Goal: Task Accomplishment & Management: Complete application form

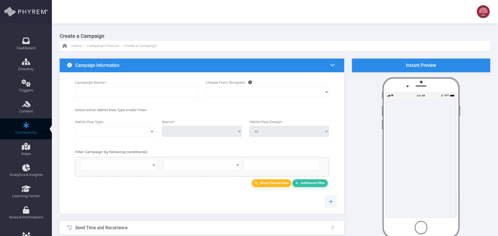
select select
click at [97, 92] on div at bounding box center [249, 118] width 498 height 236
click at [94, 91] on input "Campaign Name: *" at bounding box center [136, 92] width 123 height 10
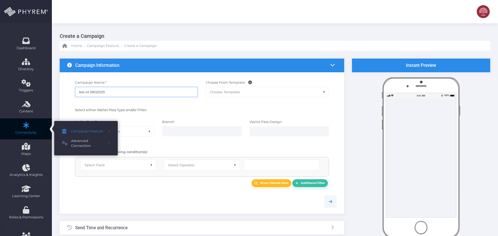
type input "test v4 09032025"
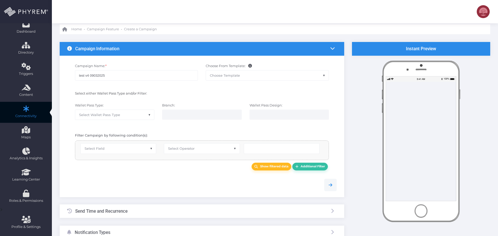
scroll to position [26, 0]
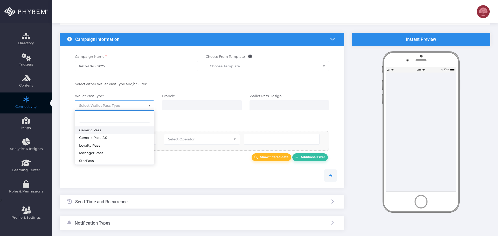
click at [118, 101] on span "Select Wallet Pass Type" at bounding box center [114, 106] width 79 height 10
select select "15"
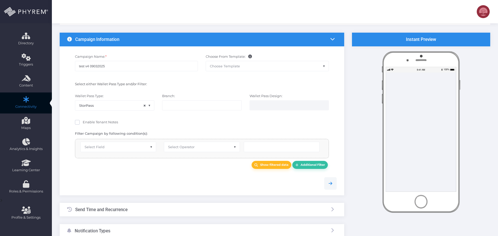
click at [192, 117] on div "Wallet Pass Type: Generic Pass Generic Pass 2.0 Loyalty Pass Manager Pass StorP…" at bounding box center [201, 104] width 277 height 27
click at [191, 105] on input "search" at bounding box center [186, 105] width 41 height 4
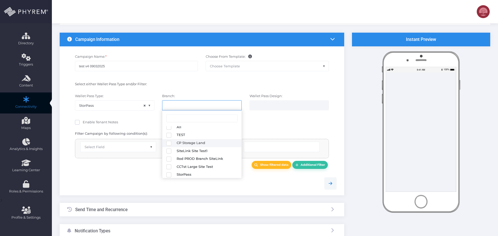
scroll to position [4, 0]
paste input "test logo Storpass 042325"
type input "test logo Storpass 042325"
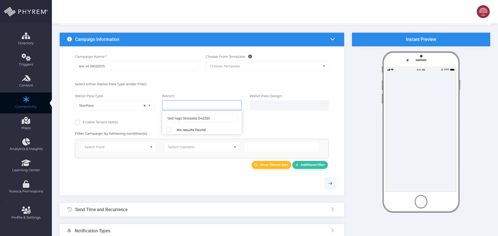
scroll to position [0, 0]
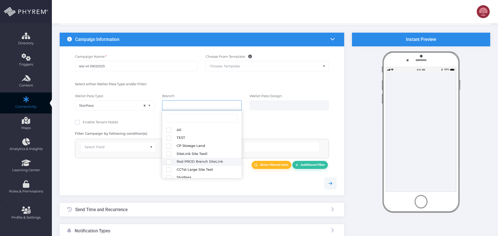
select select "645"
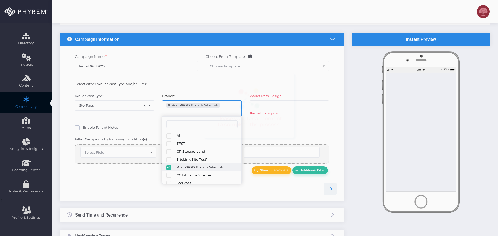
scroll to position [17, 0]
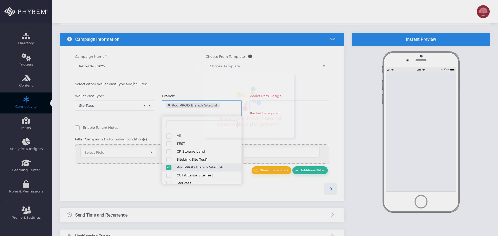
click at [288, 137] on div "Please wait for a moment to complete the process." at bounding box center [248, 105] width 91 height 65
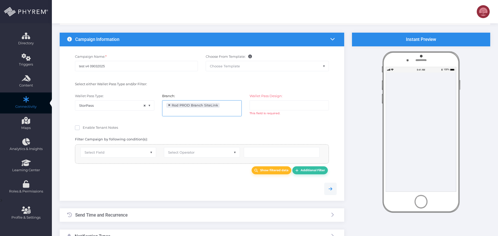
click at [294, 104] on input "search" at bounding box center [274, 105] width 41 height 4
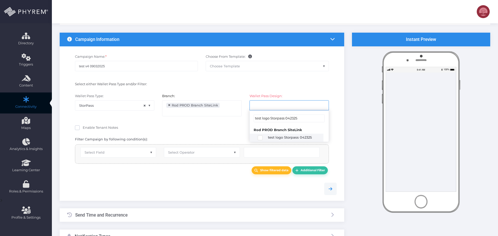
type input "test logo Storpass 042325"
select select "2659"
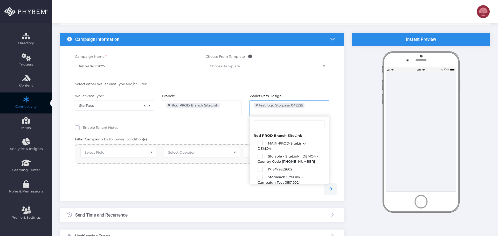
scroll to position [360, 0]
drag, startPoint x: 179, startPoint y: 120, endPoint x: 177, endPoint y: 123, distance: 2.8
click at [179, 120] on div "Branch: All TEST CP Storage Land SiteLink Site Test1 Rod PROD Branch SiteLink C…" at bounding box center [201, 108] width 87 height 28
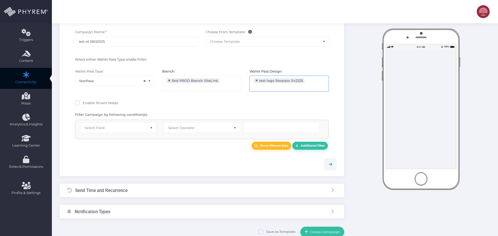
scroll to position [75, 0]
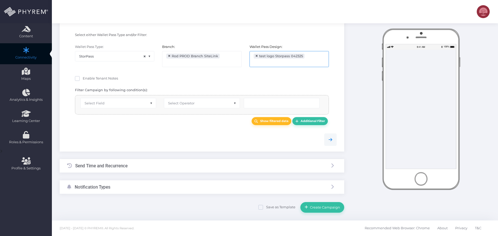
click at [109, 107] on span "Select Field" at bounding box center [118, 103] width 75 height 10
drag, startPoint x: 108, startPoint y: 158, endPoint x: 172, endPoint y: 124, distance: 72.5
select select "first_name"
click at [183, 122] on div "Show filtered data Additional Filter" at bounding box center [202, 121] width 262 height 8
click at [192, 106] on span "Select Operator" at bounding box center [201, 103] width 75 height 10
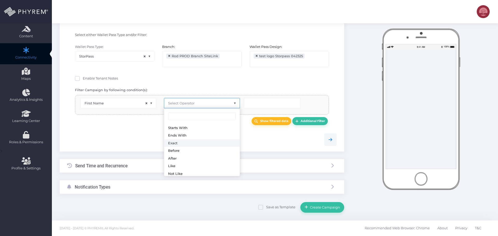
select select "exact"
click at [236, 136] on div at bounding box center [201, 140] width 277 height 12
click at [262, 104] on input "text" at bounding box center [272, 103] width 57 height 10
type input "Rod"
click at [149, 167] on div "Send Time and Recurrence" at bounding box center [202, 166] width 284 height 14
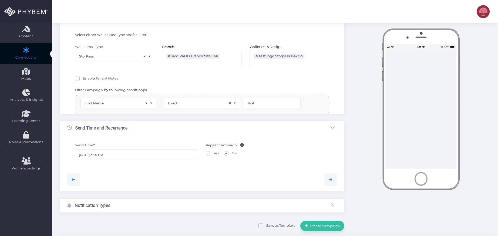
scroll to position [30, 0]
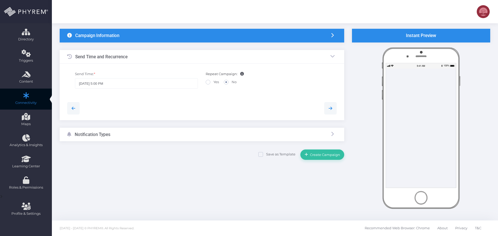
click at [154, 134] on div "Notification Types" at bounding box center [202, 135] width 284 height 14
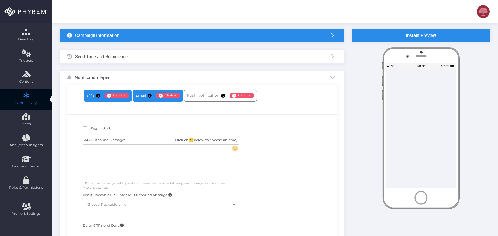
click at [138, 94] on link "Email Enabled Disabled" at bounding box center [157, 96] width 51 height 12
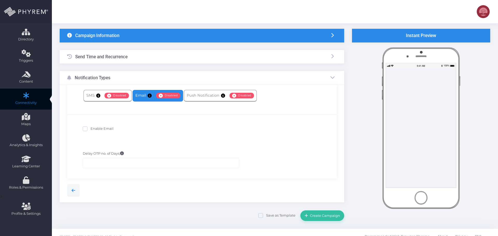
click at [106, 128] on span "Enable Email" at bounding box center [101, 129] width 23 height 4
click at [94, 128] on input "Enable Email" at bounding box center [91, 127] width 3 height 3
checkbox input "true"
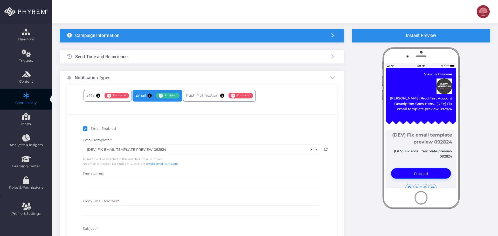
click at [167, 149] on span "× (DEV) FIX EMAIL TEMPLATE PREVIEW 092824" at bounding box center [202, 150] width 238 height 10
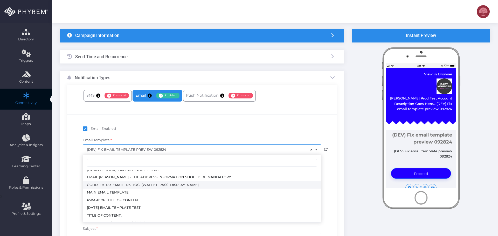
scroll to position [17, 0]
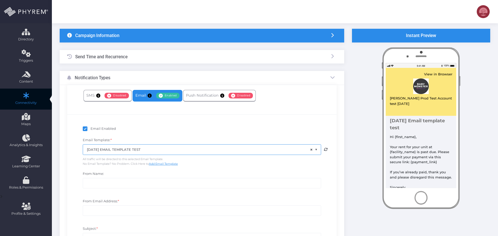
click at [157, 144] on div "Email Template: * (DEV) FIX EMAIL TEMPLATE PREVIEW 092824 CARLO-TEST EMAIL CAMP…" at bounding box center [201, 152] width 241 height 29
click at [168, 150] on span "× SEPTEMBER 2025 EMAIL TEMPLATE TEST" at bounding box center [202, 150] width 238 height 10
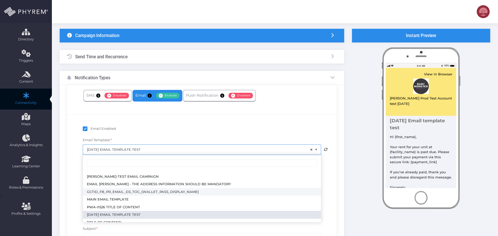
scroll to position [0, 0]
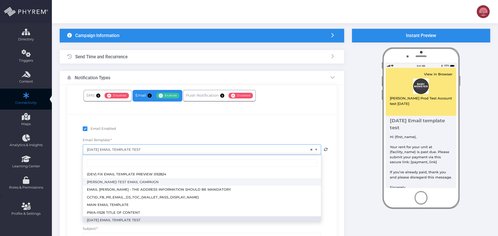
select select "3716"
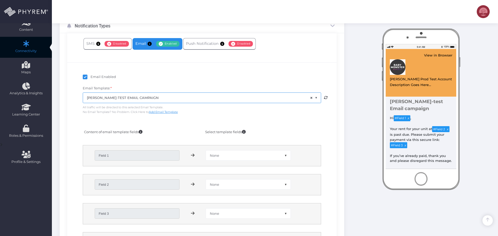
scroll to position [108, 0]
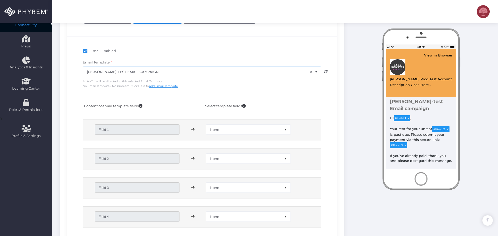
click at [233, 130] on span "None" at bounding box center [248, 130] width 84 height 10
click at [166, 98] on div at bounding box center [139, 98] width 126 height 5
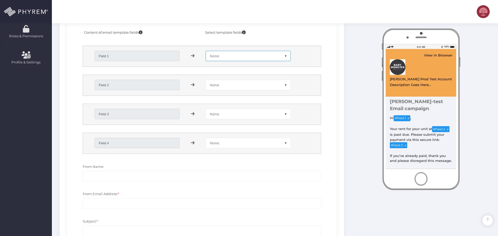
scroll to position [181, 0]
click at [222, 53] on span "None" at bounding box center [248, 56] width 84 height 10
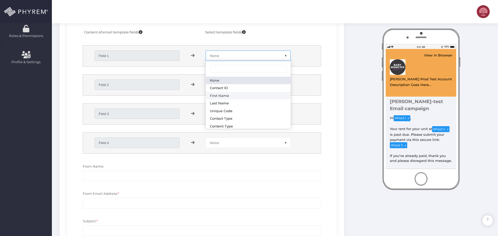
select select "first_name"
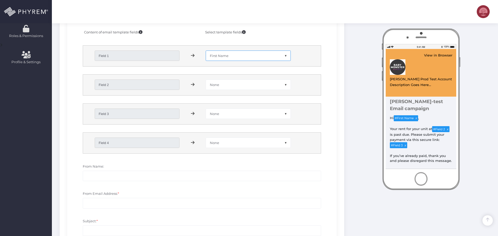
click at [232, 85] on span "None" at bounding box center [248, 85] width 84 height 10
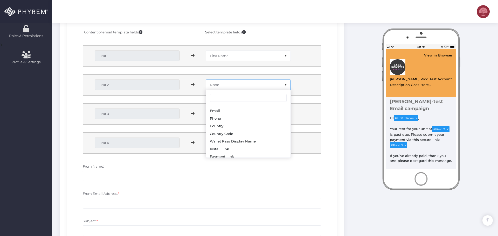
scroll to position [86, 0]
select select "branch_name"
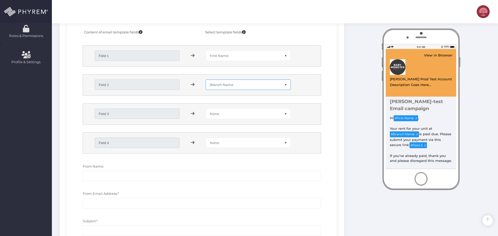
click at [226, 113] on span "None" at bounding box center [248, 114] width 84 height 10
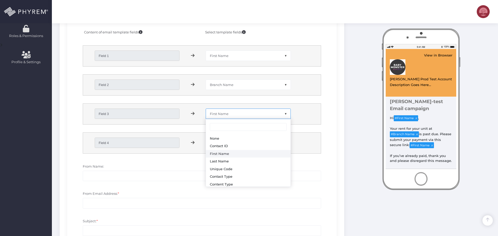
click at [229, 114] on span "First Name" at bounding box center [248, 114] width 84 height 10
drag, startPoint x: 234, startPoint y: 152, endPoint x: 236, endPoint y: 150, distance: 3.7
select select "payment_link"
click at [230, 143] on span "None" at bounding box center [248, 143] width 84 height 10
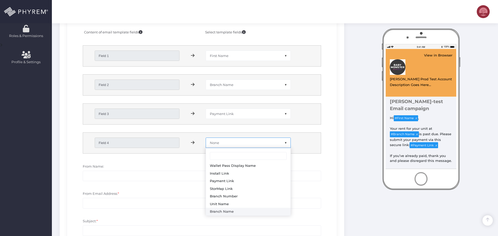
select select "branch_name"
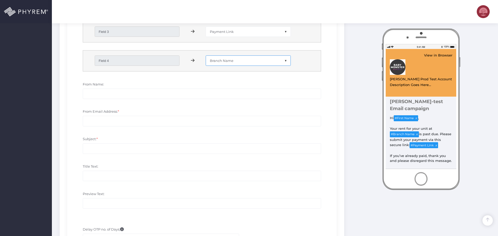
scroll to position [311, 0]
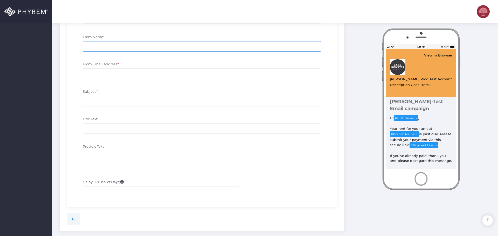
click at [106, 43] on input "From Name:" at bounding box center [202, 46] width 238 height 10
type input "testasdsad"
click at [110, 75] on input "From Email Address: *" at bounding box center [202, 73] width 238 height 10
paste input "testasdsad"
type input "testasdsad@gmail.com"
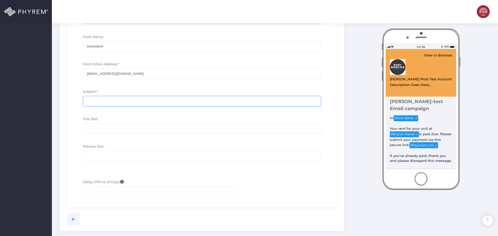
paste input "testasdsad"
type input "testasdsad"
click at [101, 131] on input "Title Text:" at bounding box center [202, 128] width 238 height 10
paste input "testasdsad"
type input "testasdsad"
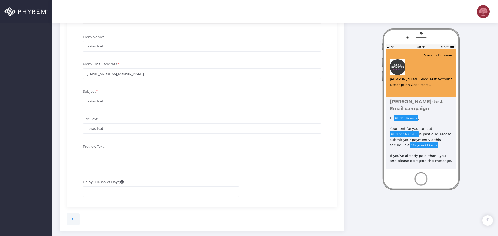
click at [111, 152] on input "Preview Text:" at bounding box center [202, 156] width 238 height 10
paste input "testasdsad"
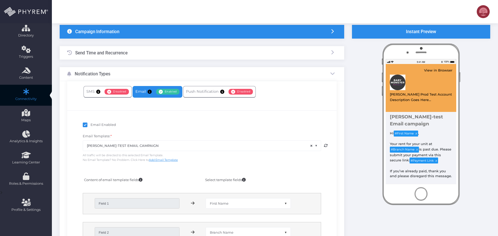
scroll to position [0, 0]
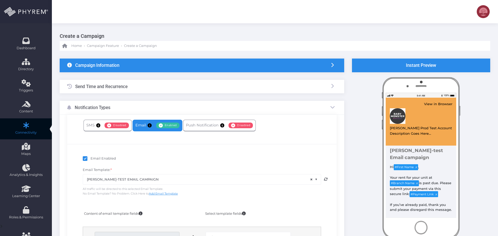
type input "testasdsad"
click at [137, 86] on div "Send Time and Recurrence" at bounding box center [202, 87] width 284 height 14
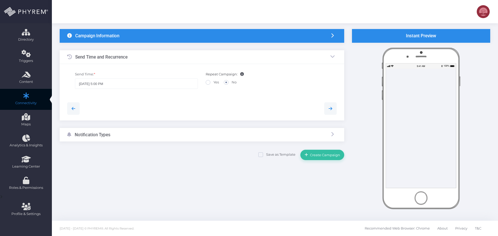
scroll to position [30, 0]
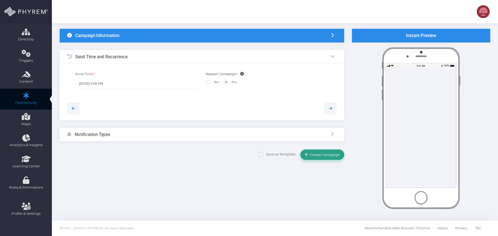
click at [325, 158] on button "Create Campaign" at bounding box center [322, 155] width 44 height 10
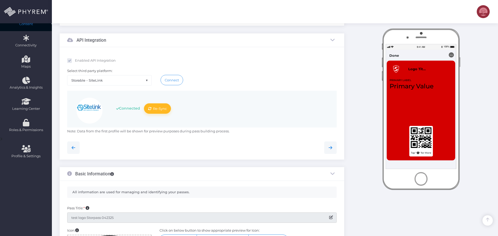
scroll to position [10, 0]
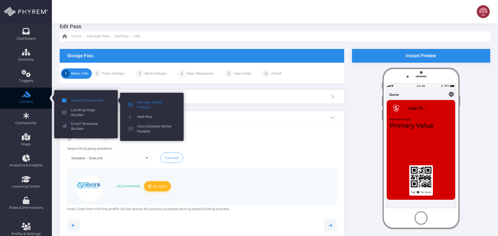
drag, startPoint x: 147, startPoint y: 104, endPoint x: 157, endPoint y: 102, distance: 10.6
click at [147, 104] on span "Manage Wallet Pass(es)" at bounding box center [156, 105] width 39 height 10
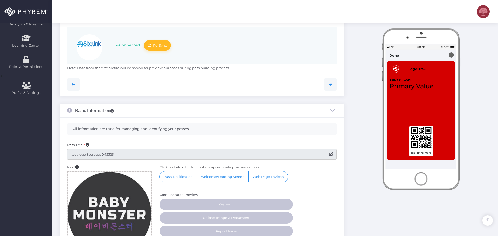
scroll to position [191, 0]
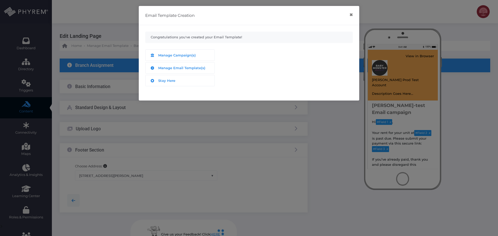
select select "381"
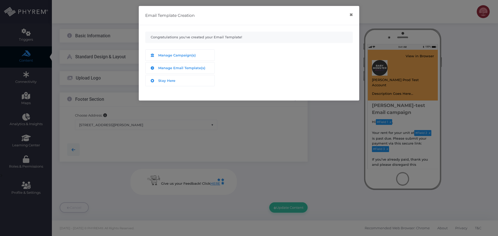
click at [120, 124] on div "Email Template Creation × Congratulations you've created your Email Template! M…" at bounding box center [249, 118] width 498 height 236
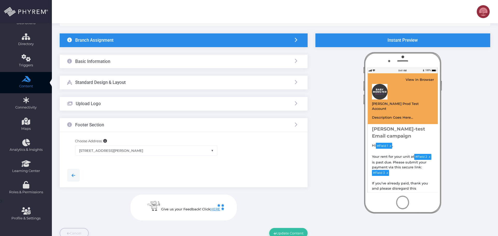
scroll to position [0, 0]
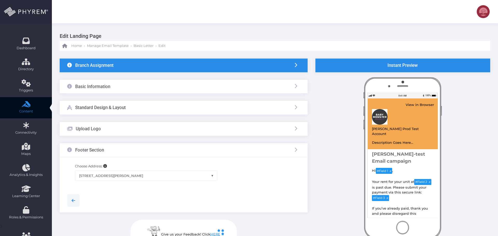
click at [120, 129] on div "Upload Logo" at bounding box center [184, 129] width 248 height 14
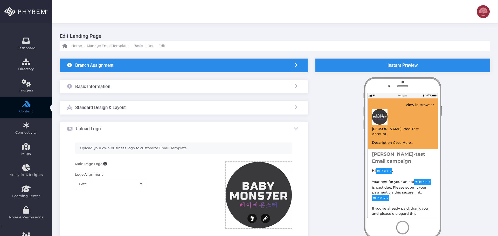
click at [137, 109] on div "Standard Design & Layout" at bounding box center [184, 108] width 248 height 14
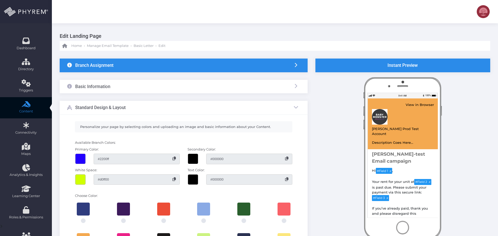
drag, startPoint x: 128, startPoint y: 86, endPoint x: 132, endPoint y: 98, distance: 12.5
click at [128, 86] on div "Basic Information" at bounding box center [184, 87] width 248 height 14
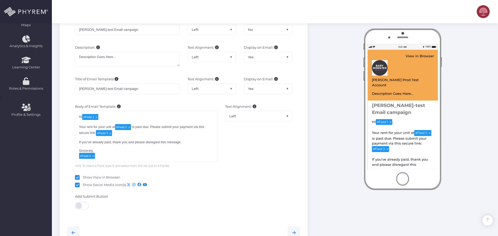
scroll to position [181, 0]
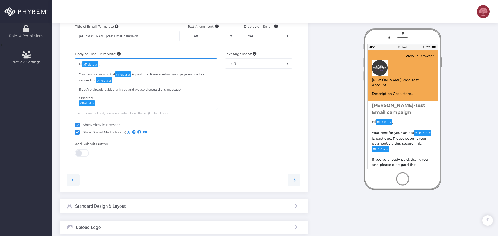
drag, startPoint x: 88, startPoint y: 90, endPoint x: 91, endPoint y: 93, distance: 3.9
click at [88, 90] on div "Hi # Field 1 ,  Your rent for your unit at # Field 2 is past due. Please subm…" at bounding box center [146, 83] width 142 height 51
click at [96, 81] on div "Hi # Field 1 ,  Your rent for your unit at # Field 2 is past due. Please subm…" at bounding box center [146, 83] width 142 height 51
type textarea "Hi [#Field 1](tag:f1) , Your rent for your unit at [#Field 2](tag:f2) is past d…"
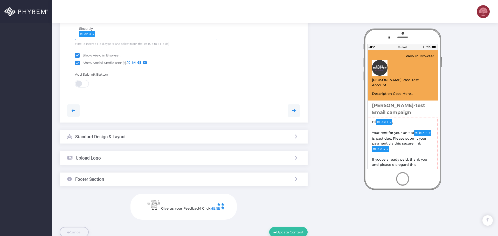
scroll to position [276, 0]
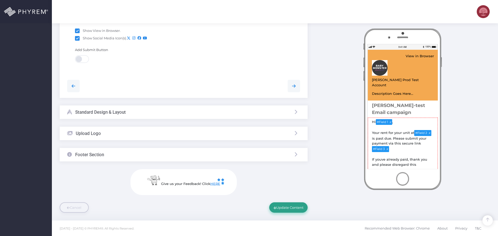
click at [288, 209] on button "Update Content" at bounding box center [288, 207] width 38 height 10
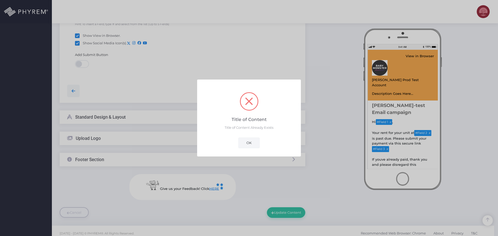
click at [249, 144] on button "OK" at bounding box center [248, 143] width 21 height 10
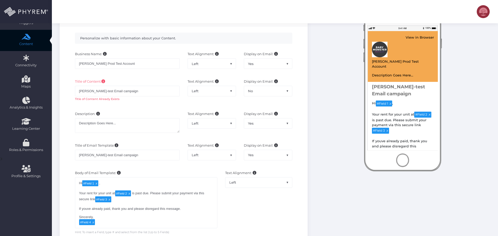
scroll to position [22, 0]
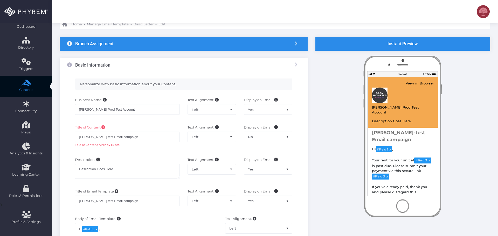
click at [125, 144] on div "Title of Content Already Exists" at bounding box center [127, 145] width 105 height 4
click at [99, 144] on div "Title of Content Already Exists" at bounding box center [127, 145] width 105 height 4
click at [126, 135] on input "[PERSON_NAME]-test Email campaign" at bounding box center [127, 137] width 105 height 10
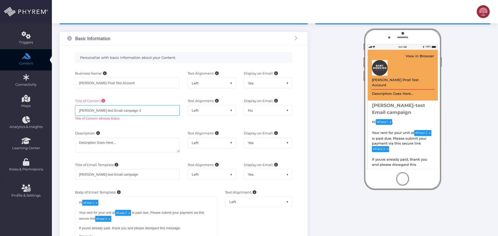
scroll to position [73, 0]
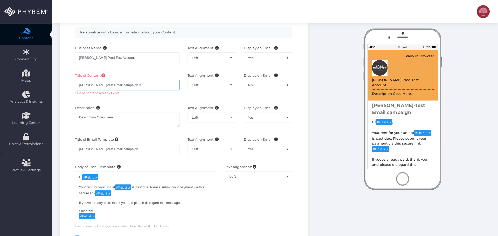
type input "Carlo-test Email campaign 3"
click at [137, 149] on input "[PERSON_NAME]-test Email campaign" at bounding box center [127, 149] width 105 height 10
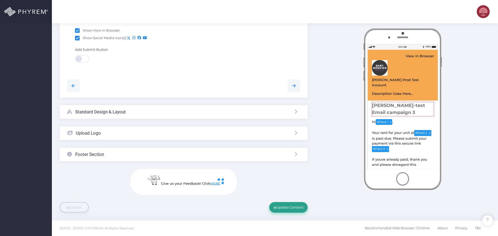
type input "Carlo-test Email campaign 3"
click at [287, 206] on button "Update Content" at bounding box center [288, 207] width 38 height 10
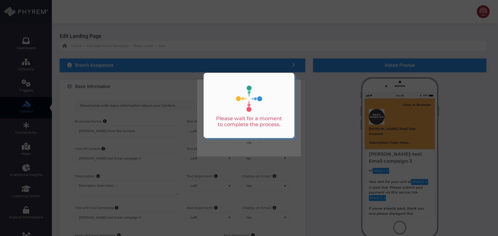
scroll to position [0, 0]
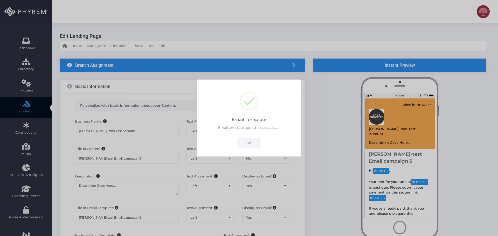
click at [250, 139] on button "OK" at bounding box center [248, 143] width 21 height 10
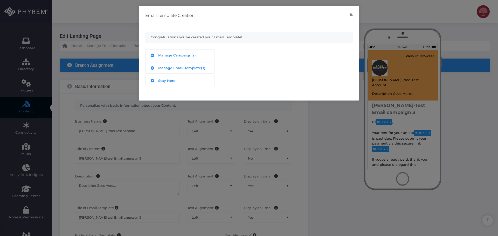
scroll to position [276, 0]
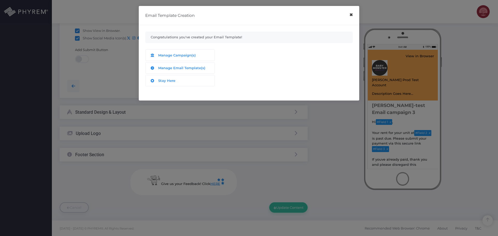
drag, startPoint x: 352, startPoint y: 15, endPoint x: 310, endPoint y: 40, distance: 48.7
click at [352, 15] on button "×" at bounding box center [351, 15] width 10 height 12
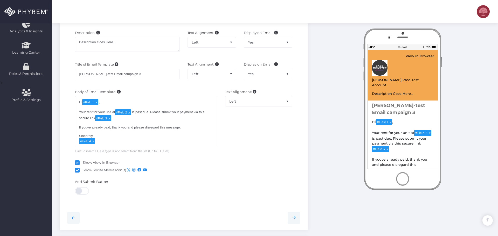
scroll to position [146, 0]
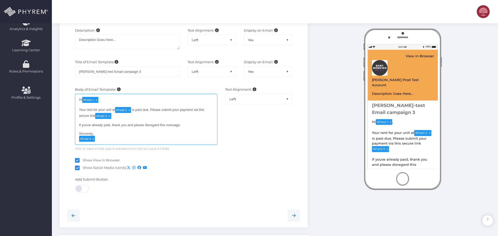
click at [95, 116] on div "Hi # Field 1 ,  Your rent for your unit at # Field 2 is past due. Please subm…" at bounding box center [146, 119] width 142 height 51
click at [87, 125] on div "Hi # Field 1 ,  Your rent for your unit at # Field 2 is past due. Please subm…" at bounding box center [146, 119] width 142 height 51
type textarea "Hi [#Field 1](tag:f1) , Your rent for your unit at [#Field 2](tag:f2) is past d…"
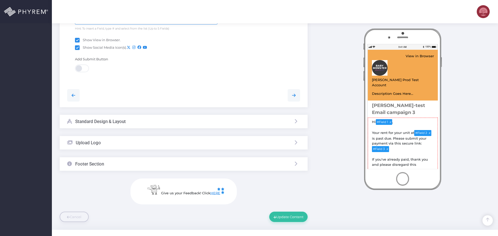
scroll to position [276, 0]
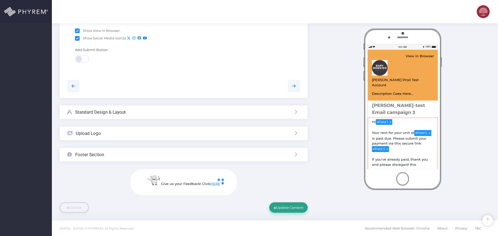
click at [281, 209] on button "Update Content" at bounding box center [288, 207] width 38 height 10
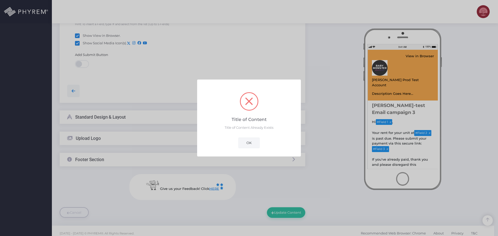
click at [250, 145] on button "OK" at bounding box center [248, 143] width 21 height 10
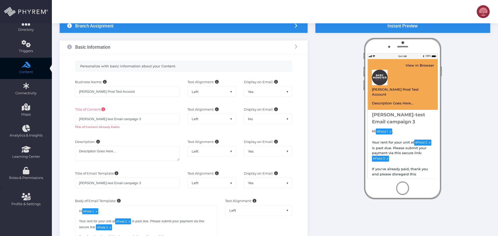
scroll to position [29, 0]
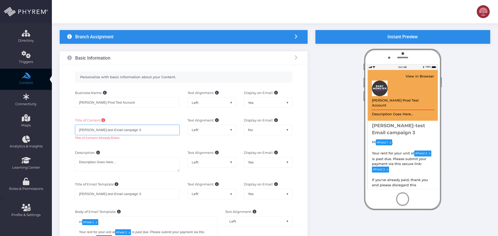
drag, startPoint x: 126, startPoint y: 131, endPoint x: 120, endPoint y: 131, distance: 6.0
click at [120, 131] on input "Carlo-test Email campaign 3" at bounding box center [127, 130] width 105 height 10
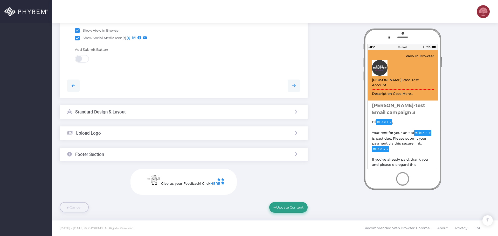
type input "Carlo-test Email campaign 4"
click at [288, 205] on button "Update Content" at bounding box center [288, 207] width 38 height 10
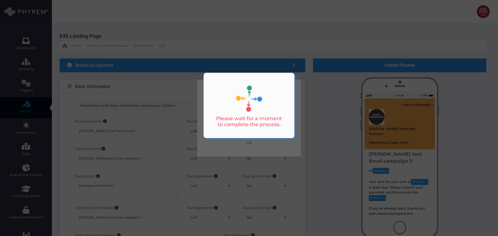
scroll to position [0, 0]
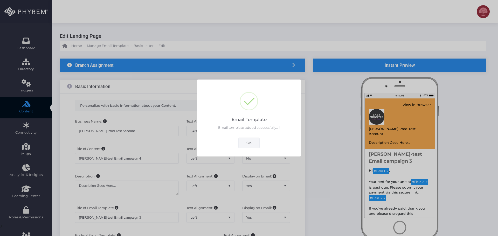
click at [249, 145] on button "OK" at bounding box center [248, 143] width 21 height 10
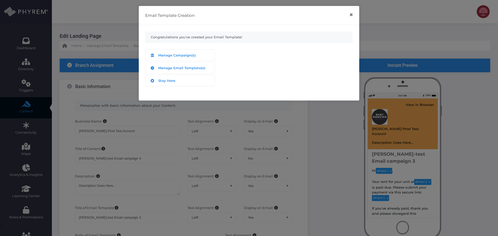
scroll to position [276, 0]
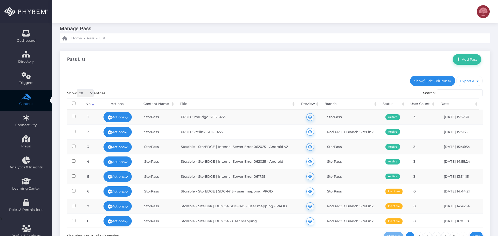
scroll to position [63, 0]
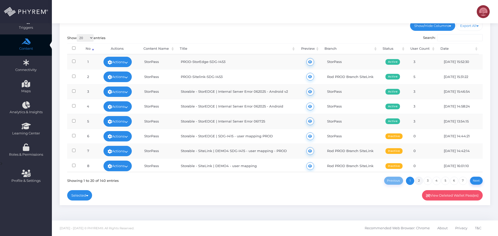
click at [419, 182] on link "2" at bounding box center [419, 181] width 8 height 8
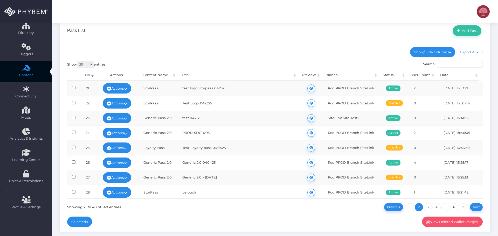
scroll to position [0, 0]
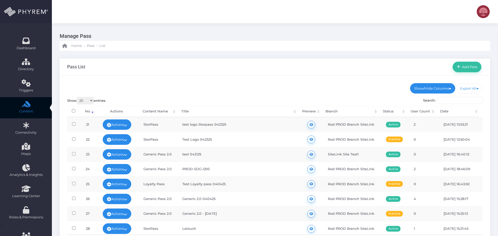
click at [451, 99] on input "Search:" at bounding box center [460, 100] width 46 height 7
paste input "test logo Storpass 042325"
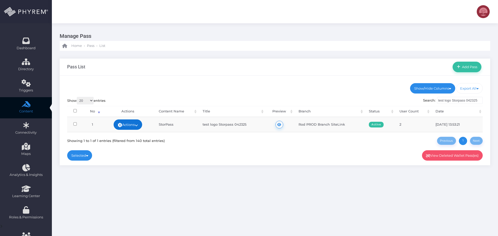
type input "test logo Storpass 042325"
drag, startPoint x: 137, startPoint y: 125, endPoint x: 143, endPoint y: 129, distance: 7.1
click at [137, 125] on icon at bounding box center [136, 125] width 3 height 0
click at [133, 164] on link "View Wallet Pass User(s)" at bounding box center [114, 164] width 55 height 10
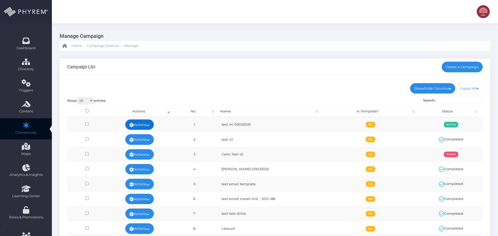
click at [152, 123] on link "Actions" at bounding box center [139, 125] width 29 height 10
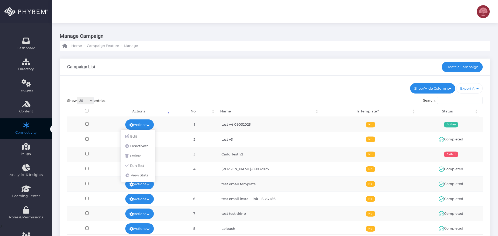
click at [182, 74] on div "Campaign List Create a Campaign" at bounding box center [275, 67] width 430 height 17
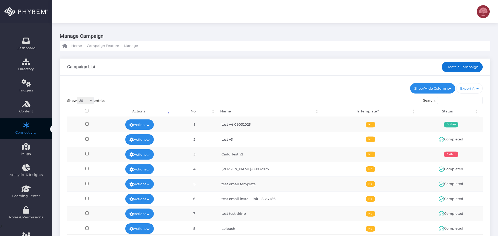
click at [465, 67] on link "Create a Campaign" at bounding box center [461, 67] width 41 height 10
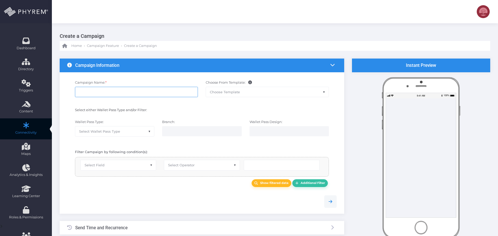
click at [109, 92] on input "Campaign Name: *" at bounding box center [136, 92] width 123 height 10
type input "testsdasdsad"
click at [134, 133] on span "Select Wallet Pass Type" at bounding box center [114, 132] width 79 height 10
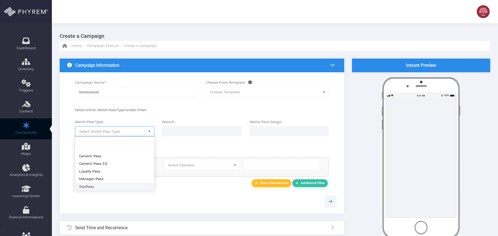
select select "15"
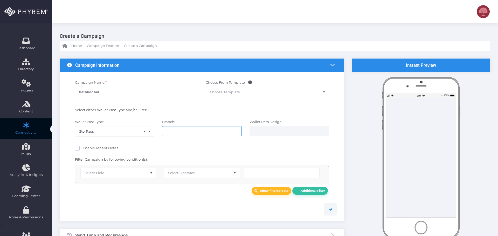
click at [207, 133] on input "search" at bounding box center [186, 131] width 41 height 4
select select "645"
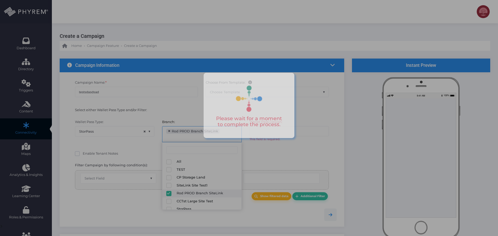
scroll to position [17, 0]
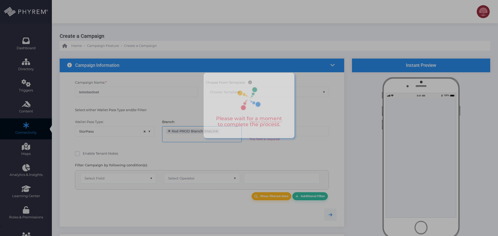
click at [318, 147] on div at bounding box center [249, 118] width 498 height 236
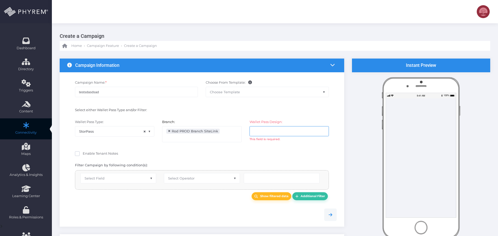
click at [262, 130] on input "search" at bounding box center [274, 131] width 41 height 4
type input "test logo Storpass 042325"
select select "2659"
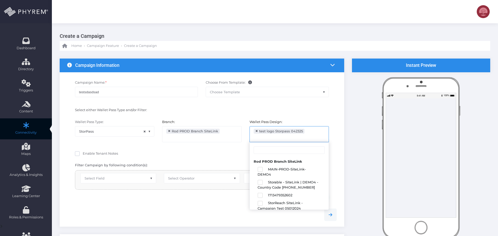
scroll to position [360, 0]
click at [186, 150] on div "Enable Tenant Notes" at bounding box center [202, 154] width 262 height 8
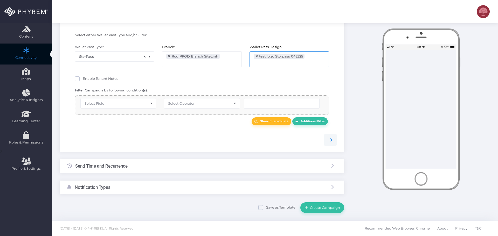
scroll to position [75, 0]
click at [117, 106] on span "Select Field" at bounding box center [118, 103] width 75 height 10
drag, startPoint x: 106, startPoint y: 159, endPoint x: 172, endPoint y: 130, distance: 71.9
select select "first_name"
click at [188, 106] on span "Select Operator" at bounding box center [201, 103] width 75 height 10
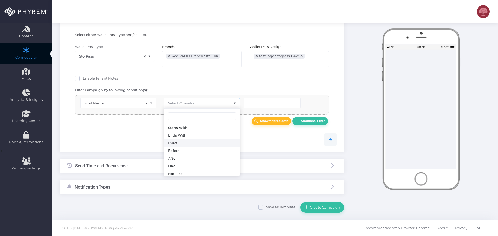
select select "exact"
click at [260, 107] on input "text" at bounding box center [272, 103] width 57 height 10
type input "Rod"
click at [131, 158] on form "{"fields":[{"field_filters":"","filter_ops":[""],"filter_vals":[],"all_info":""…" at bounding box center [202, 97] width 284 height 229
click at [141, 171] on div "Send Time and Recurrence" at bounding box center [202, 166] width 284 height 14
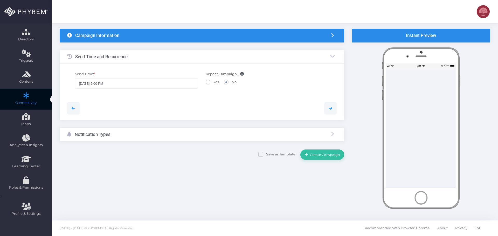
scroll to position [30, 0]
click at [135, 86] on input "09/03/2025 5:00 PM" at bounding box center [136, 83] width 123 height 10
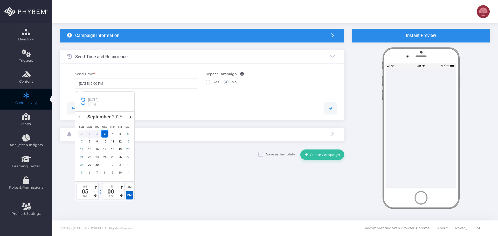
click at [191, 135] on div "Notification Types" at bounding box center [202, 135] width 284 height 14
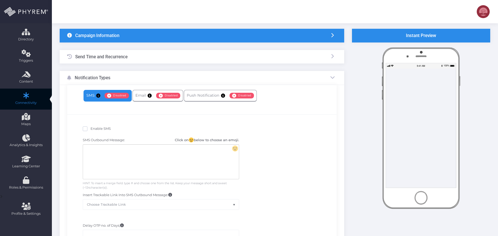
drag, startPoint x: 102, startPoint y: 129, endPoint x: 108, endPoint y: 129, distance: 6.0
click at [102, 129] on span "Enable SMS" at bounding box center [100, 129] width 20 height 4
click at [94, 129] on input "Enable SMS" at bounding box center [91, 127] width 3 height 3
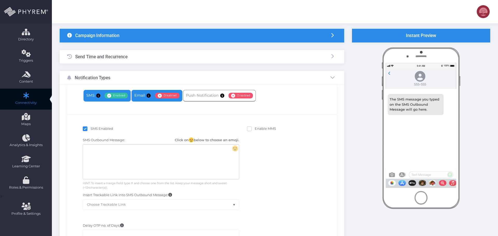
click at [146, 99] on link "Email Enabled Disabled" at bounding box center [156, 96] width 51 height 12
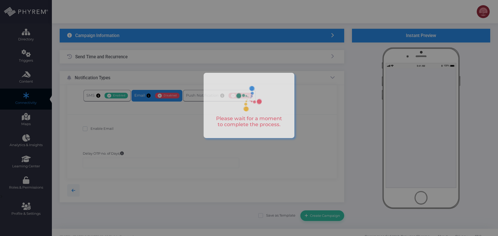
click at [103, 95] on div at bounding box center [249, 118] width 498 height 236
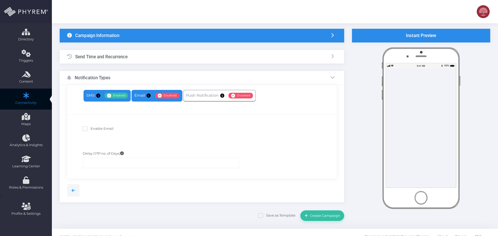
click at [98, 98] on span at bounding box center [99, 95] width 6 height 5
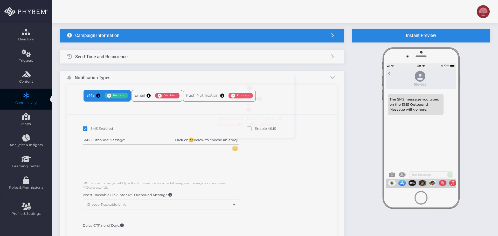
click at [91, 129] on div at bounding box center [249, 118] width 498 height 236
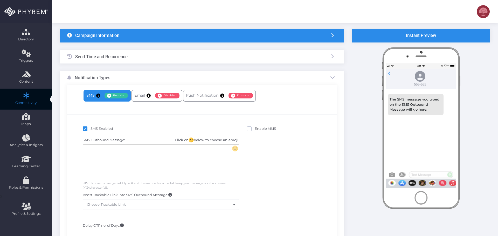
click at [96, 128] on span "SMS Enabled" at bounding box center [101, 129] width 23 height 4
click at [94, 128] on input "SMS Enabled" at bounding box center [91, 127] width 3 height 3
checkbox input "false"
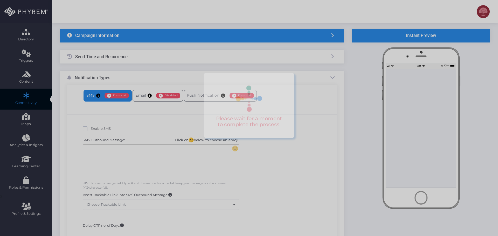
click at [154, 100] on div at bounding box center [249, 118] width 498 height 236
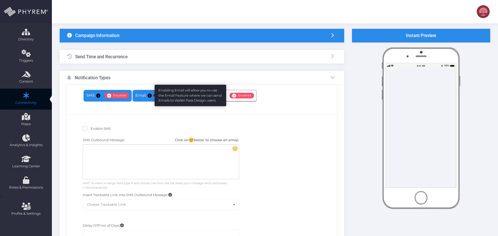
click at [150, 96] on icon at bounding box center [149, 96] width 4 height 0
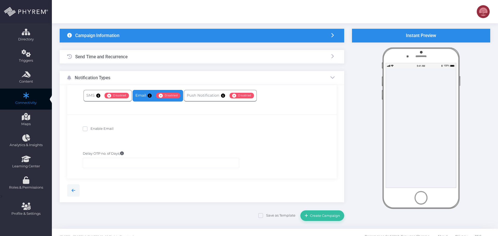
click at [103, 124] on div "Enable Email" at bounding box center [202, 128] width 262 height 13
click at [104, 130] on span "Enable Email" at bounding box center [101, 129] width 23 height 4
click at [94, 130] on input "Enable Email" at bounding box center [91, 127] width 3 height 3
checkbox input "true"
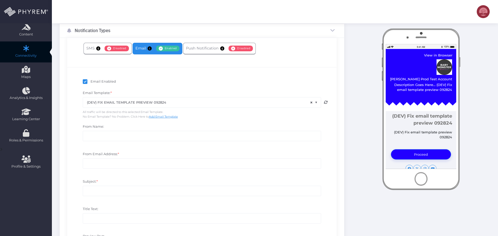
scroll to position [82, 0]
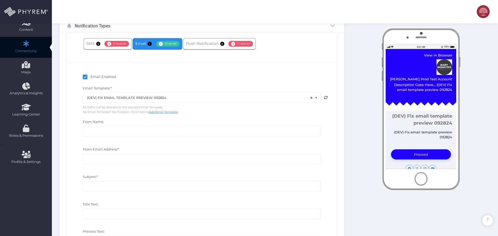
click at [168, 94] on span "× (DEV) FIX EMAIL TEMPLATE PREVIEW 092824" at bounding box center [202, 98] width 238 height 10
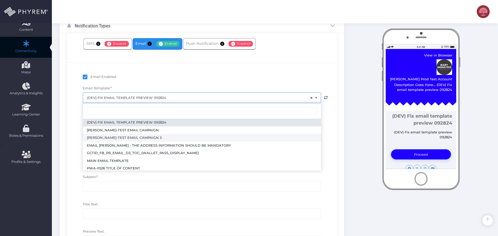
select select "3717"
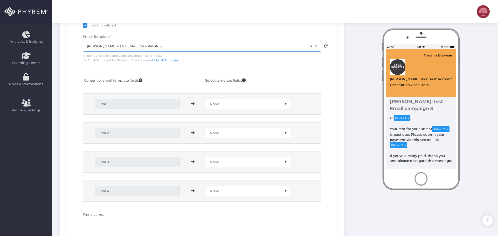
scroll to position [134, 0]
click at [232, 103] on span "None" at bounding box center [248, 104] width 84 height 10
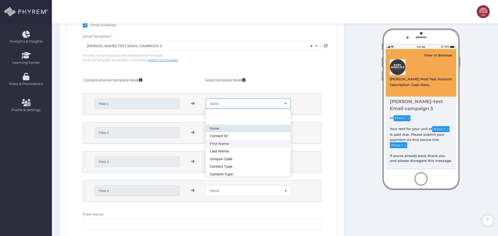
select select "first_name"
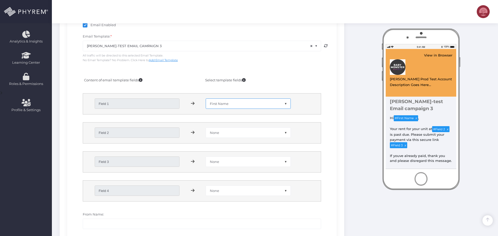
click at [241, 131] on span "None" at bounding box center [248, 133] width 84 height 10
select select "payment_link"
click at [229, 163] on span "None" at bounding box center [248, 162] width 84 height 10
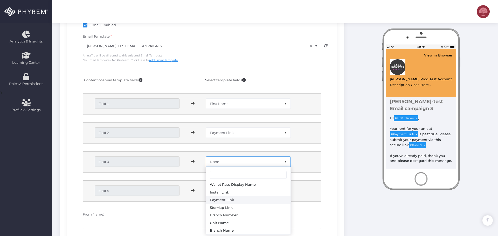
select select "payment_link"
click at [231, 189] on span "None" at bounding box center [248, 191] width 84 height 10
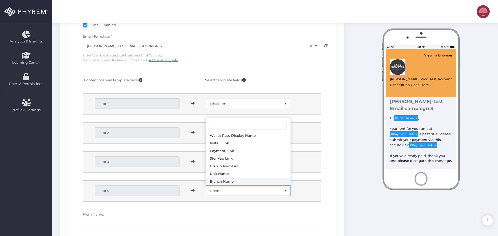
select select "branch_name"
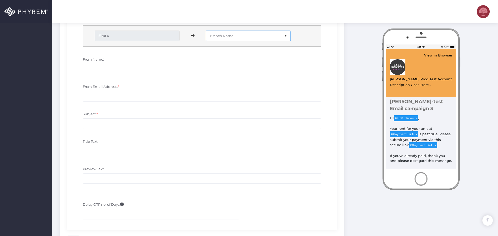
scroll to position [263, 0]
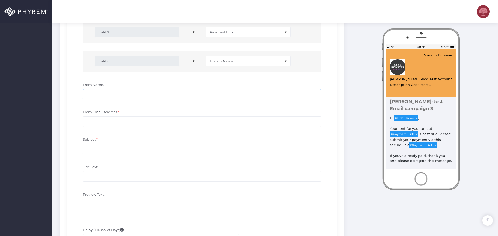
click at [106, 96] on input "From Name:" at bounding box center [202, 94] width 238 height 10
drag, startPoint x: 120, startPoint y: 94, endPoint x: 27, endPoint y: 92, distance: 93.4
click at [29, 92] on div "Dashboard Directory Directory User Manage User(s) Add User View Deleted User(s)…" at bounding box center [249, 29] width 498 height 584
type input "asdasdsad"
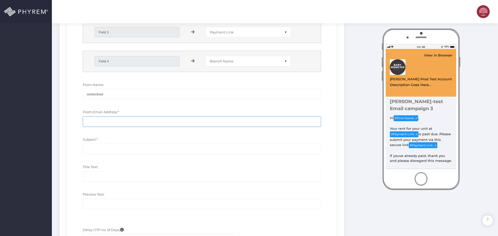
click at [102, 126] on input "From Email Address: *" at bounding box center [202, 121] width 238 height 10
paste input "asdasdsad"
type input "asdasdsad@gmail.com"
paste input "asdasdsad"
type input "asdasdsad"
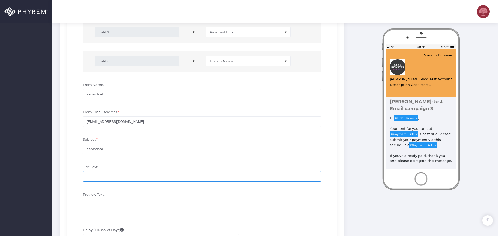
drag, startPoint x: 113, startPoint y: 173, endPoint x: 116, endPoint y: 184, distance: 11.8
click at [113, 174] on input "Title Text:" at bounding box center [202, 176] width 238 height 10
paste input "asdasdsad"
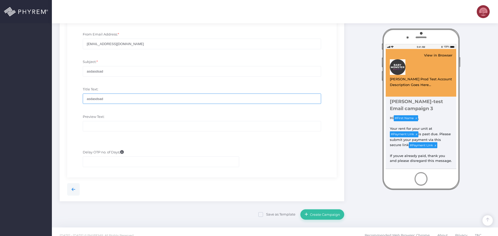
type input "asdasdsad"
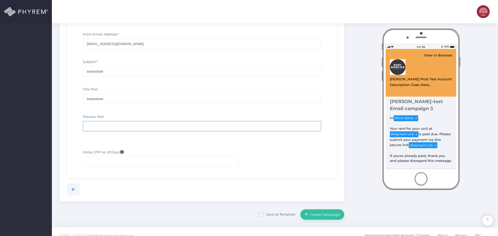
click at [99, 126] on input "Preview Text:" at bounding box center [202, 126] width 238 height 10
paste input "asdasdsad"
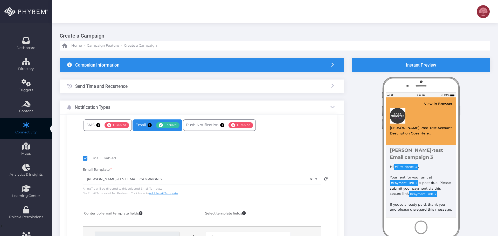
scroll to position [0, 0]
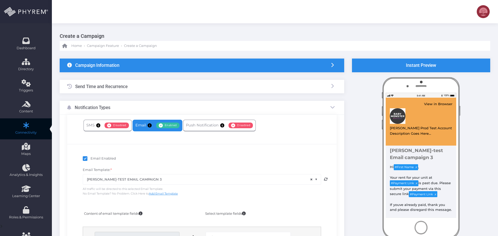
type input "asdasdsad"
click at [136, 87] on div "Send Time and Recurrence" at bounding box center [202, 87] width 284 height 14
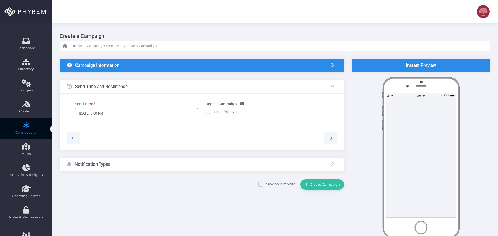
click at [103, 115] on input "09/03/2025 5:00 PM" at bounding box center [136, 113] width 123 height 10
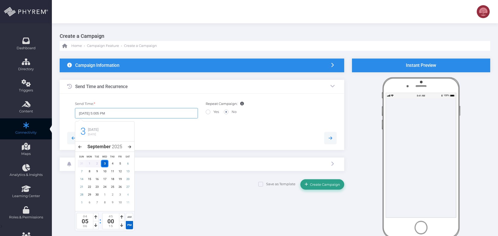
type input "09/03/2025 5:005 PM"
click at [326, 185] on span "Create Campaign" at bounding box center [324, 184] width 32 height 4
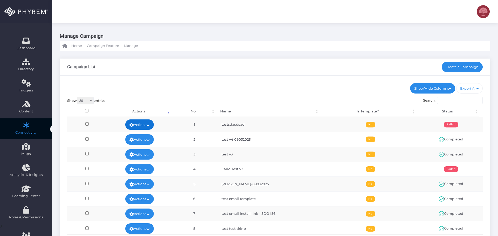
click at [137, 124] on link "Actions" at bounding box center [139, 125] width 29 height 10
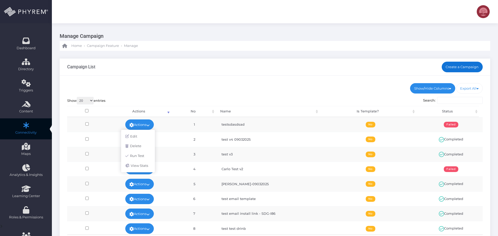
click at [457, 66] on link "Create a Campaign" at bounding box center [461, 67] width 41 height 10
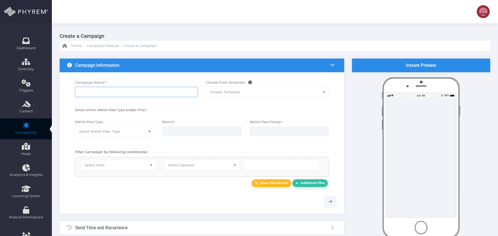
click at [106, 92] on input "Campaign Name: *" at bounding box center [136, 92] width 123 height 10
type input "asdasdasd"
click at [123, 133] on span "Select Wallet Pass Type" at bounding box center [114, 132] width 79 height 10
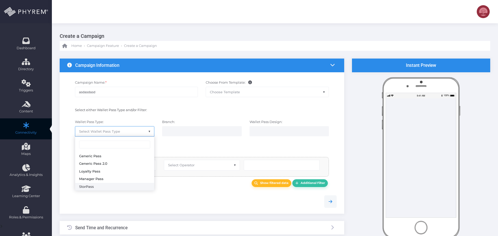
drag, startPoint x: 101, startPoint y: 188, endPoint x: 147, endPoint y: 170, distance: 49.0
select select "15"
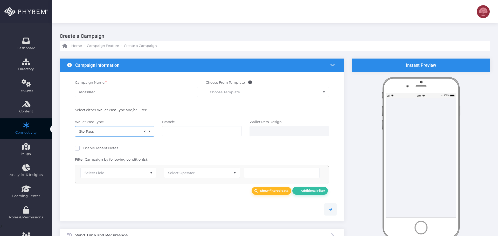
click at [189, 127] on ul at bounding box center [201, 132] width 79 height 10
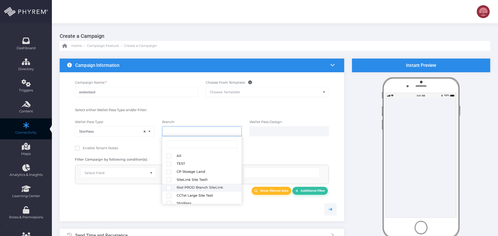
select select "645"
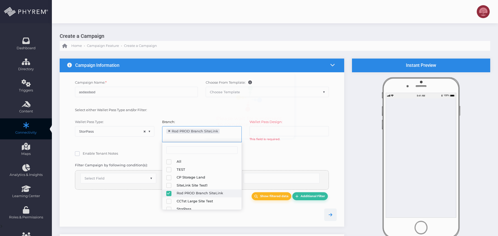
scroll to position [17, 0]
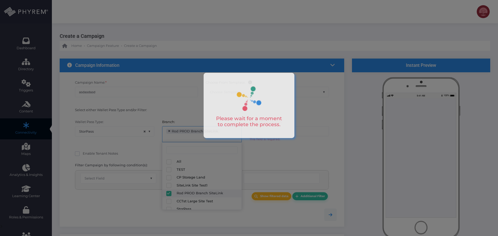
click at [307, 158] on div at bounding box center [249, 118] width 498 height 236
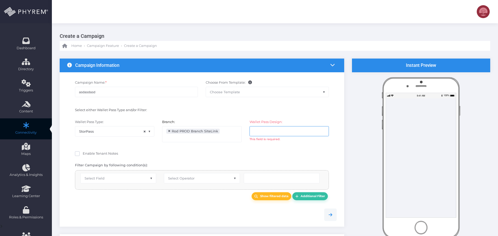
click at [259, 129] on input "search" at bounding box center [274, 131] width 41 height 4
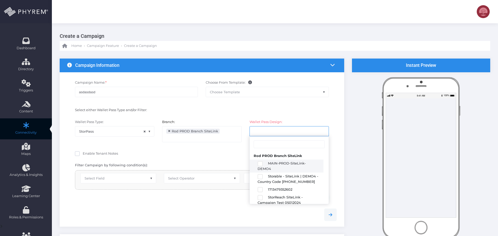
type input "test logo Storpass 042325"
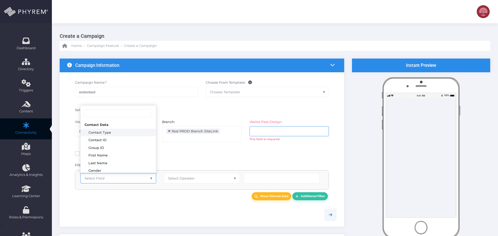
click at [113, 182] on span "Select Field" at bounding box center [118, 178] width 75 height 10
drag, startPoint x: 109, startPoint y: 154, endPoint x: 141, endPoint y: 160, distance: 32.0
select select "first_name"
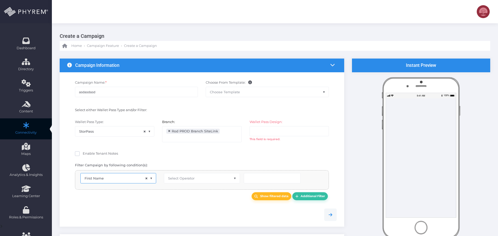
click at [189, 179] on span "Select Operator" at bounding box center [181, 178] width 26 height 4
select select "exact"
click at [256, 182] on input "text" at bounding box center [272, 178] width 57 height 10
type input "Rod"
click at [276, 134] on li at bounding box center [274, 131] width 41 height 6
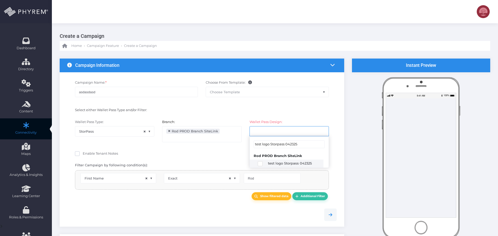
type input "test logo Storpass 042325"
select select "2659"
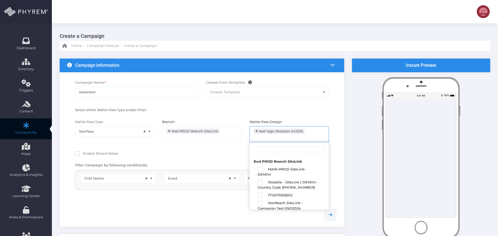
scroll to position [0, 0]
click at [212, 147] on div "Branch: All TEST CP Storage Land SiteLink Site Test1 Rod PROD Branch SiteLink C…" at bounding box center [201, 134] width 87 height 28
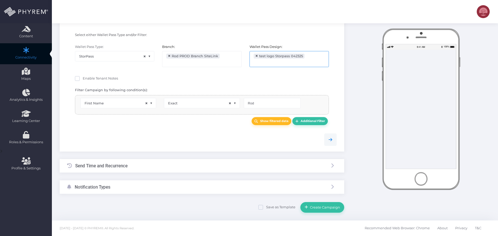
click at [145, 163] on div "Send Time and Recurrence" at bounding box center [202, 166] width 284 height 14
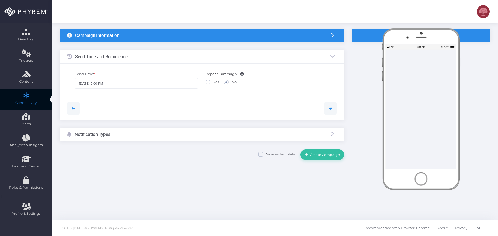
scroll to position [30, 0]
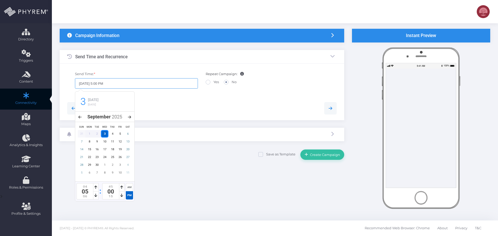
click at [103, 83] on input "09/03/2025 5:00 PM" at bounding box center [136, 83] width 123 height 10
click at [98, 83] on input "09/03/2025 5:00 PM" at bounding box center [136, 83] width 123 height 10
click at [103, 84] on input "09/03/2025 6:00 PM" at bounding box center [136, 83] width 123 height 10
type input "09/03/2025 6:05 PM"
click at [170, 101] on div at bounding box center [201, 108] width 277 height 24
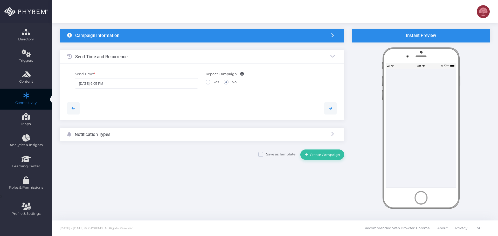
click at [166, 135] on div "Notification Types" at bounding box center [202, 135] width 284 height 14
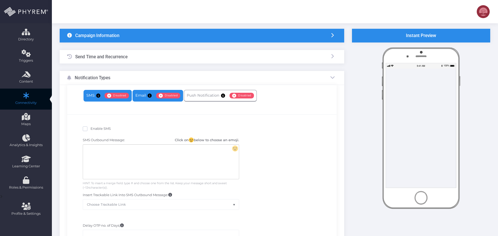
click at [145, 96] on link "Email Enabled Disabled" at bounding box center [157, 96] width 51 height 12
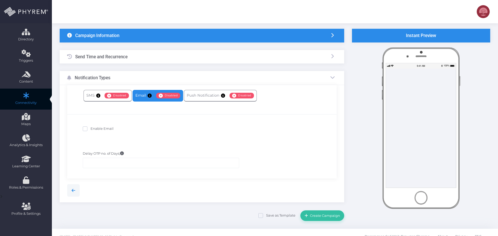
click at [99, 128] on span "Enable Email" at bounding box center [101, 129] width 23 height 4
click at [94, 128] on input "Enable Email" at bounding box center [91, 127] width 3 height 3
checkbox input "true"
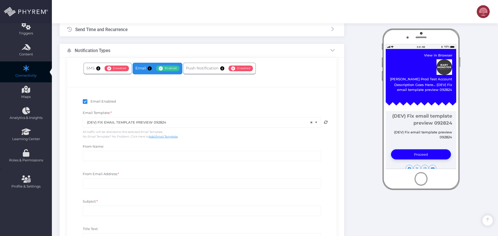
scroll to position [82, 0]
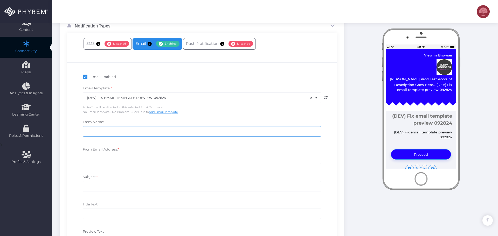
click at [130, 131] on input "From Name:" at bounding box center [202, 131] width 238 height 10
click at [178, 91] on div "Email Template: * (DEV) FIX EMAIL TEMPLATE PREVIEW 092824 CARLO-TEST EMAIL CAMP…" at bounding box center [201, 100] width 241 height 29
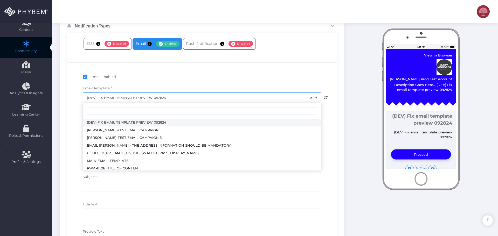
click at [180, 96] on span "× (DEV) FIX EMAIL TEMPLATE PREVIEW 092824" at bounding box center [202, 98] width 238 height 10
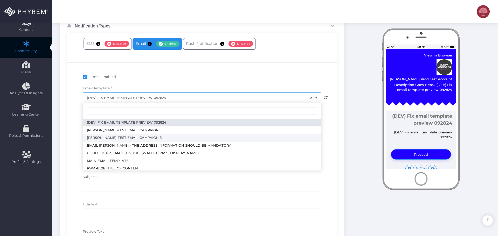
select select "3717"
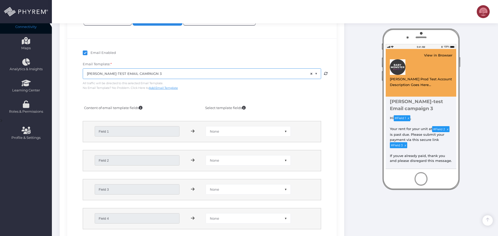
scroll to position [134, 0]
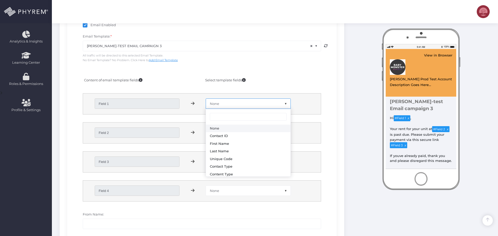
click at [240, 106] on span "None" at bounding box center [248, 104] width 84 height 10
select select "first_name"
click at [228, 131] on span "None" at bounding box center [248, 133] width 84 height 10
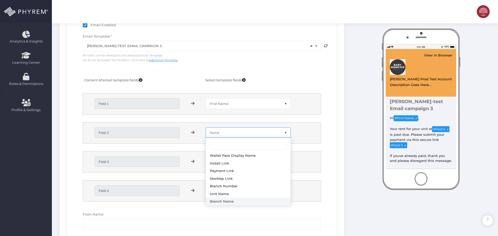
drag, startPoint x: 236, startPoint y: 202, endPoint x: 234, endPoint y: 184, distance: 18.3
select select "branch_name"
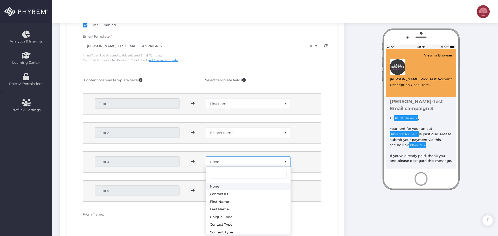
click at [233, 163] on span "None" at bounding box center [248, 162] width 84 height 10
select select "payment_link"
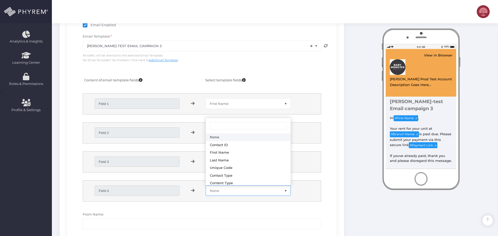
click at [222, 187] on span "None" at bounding box center [248, 191] width 84 height 10
select select "branch_name"
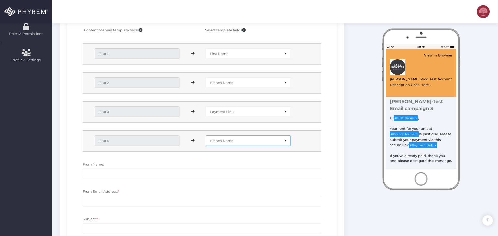
scroll to position [263, 0]
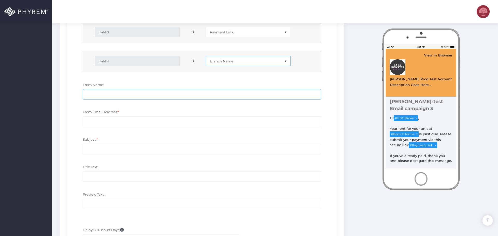
click at [101, 91] on input "From Name:" at bounding box center [202, 94] width 238 height 10
type input "asdasdsad"
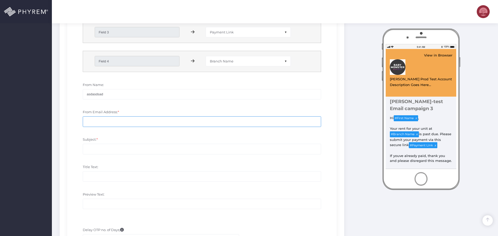
click at [103, 124] on input "From Email Address: *" at bounding box center [202, 121] width 238 height 10
paste input "asdasdsad"
type input "[EMAIL_ADDRESS][DOMAIN_NAME]"
paste input "asdasdsad"
type input "asdasdsad"
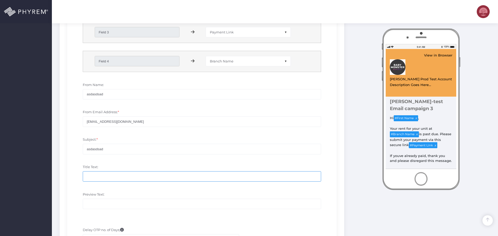
click at [106, 177] on input "Title Text:" at bounding box center [202, 176] width 238 height 10
paste input "asdasdsad"
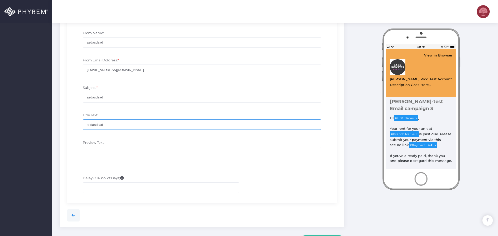
type input "asdasdsad"
click at [104, 146] on div "Preview Text:" at bounding box center [202, 151] width 246 height 22
click at [108, 149] on input "Preview Text:" at bounding box center [202, 152] width 238 height 10
paste input "asdasdsad"
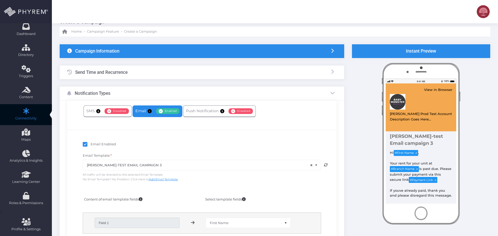
scroll to position [11, 0]
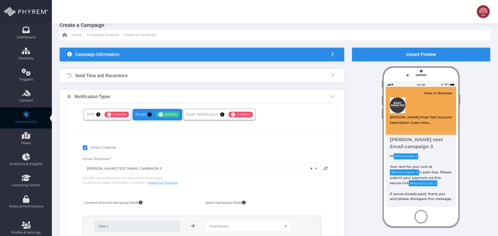
type input "asdasdsad"
click at [122, 77] on h3 "Send Time and Recurrence" at bounding box center [101, 75] width 52 height 5
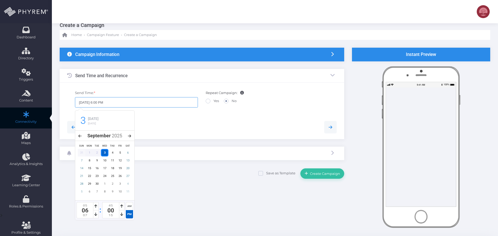
click at [103, 102] on input "09/03/2025 6:00 PM" at bounding box center [136, 102] width 123 height 10
type input "09/03/2025 6:10 PM"
click at [208, 114] on div "Send Time: * 09/03/2025 6:10 PM Repeat Campaign: Yes No" at bounding box center [201, 101] width 277 height 27
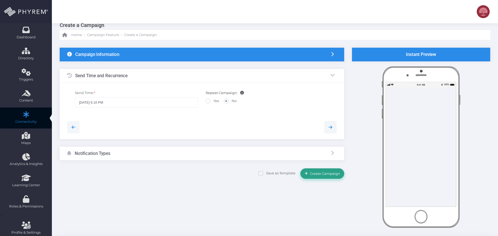
click at [333, 174] on span "Create Campaign" at bounding box center [324, 174] width 32 height 4
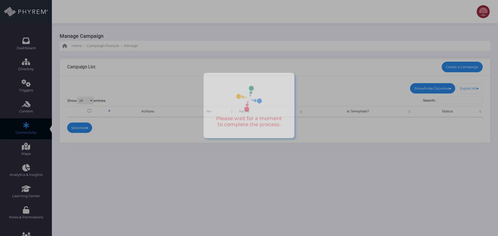
click at [248, 144] on div at bounding box center [249, 118] width 498 height 236
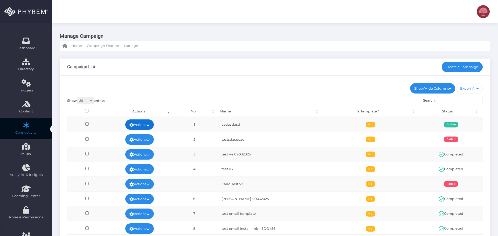
click at [148, 125] on icon at bounding box center [147, 125] width 3 height 0
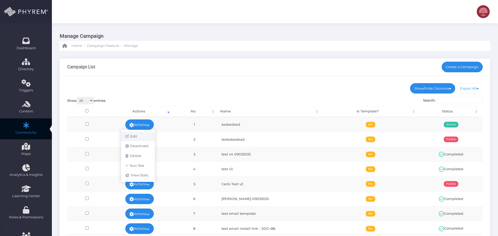
click at [144, 136] on link "Edit" at bounding box center [138, 137] width 34 height 10
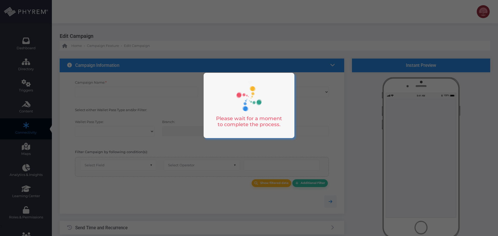
type input "asdasdasd"
select select "15"
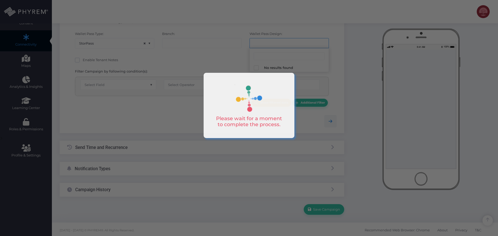
scroll to position [90, 0]
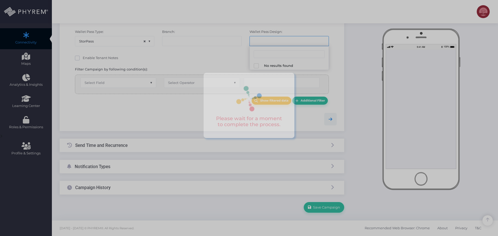
select select "645"
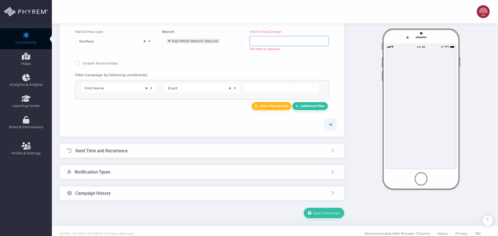
select select "first_name"
select select "exact"
select select "2659"
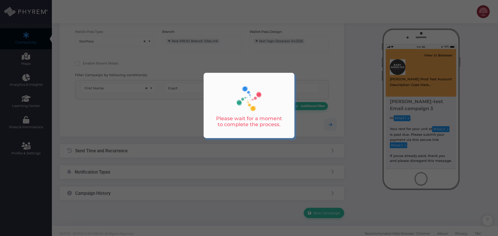
click at [139, 147] on div at bounding box center [249, 118] width 498 height 236
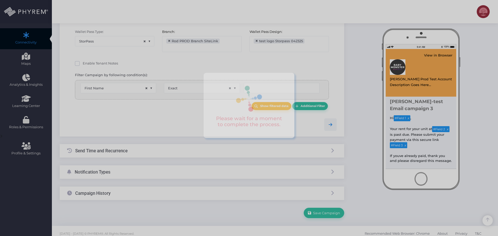
type input "Rod"
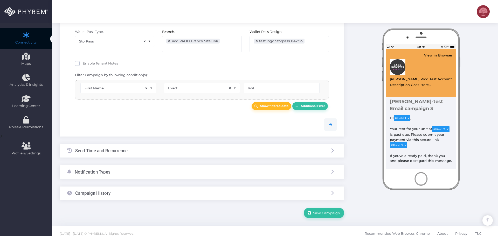
click at [137, 149] on div "Send Time and Recurrence" at bounding box center [202, 151] width 284 height 14
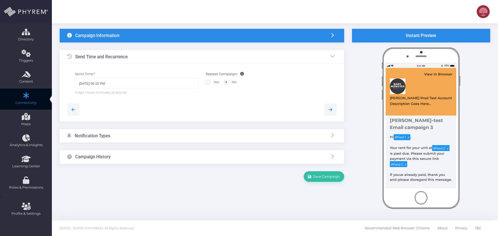
scroll to position [30, 0]
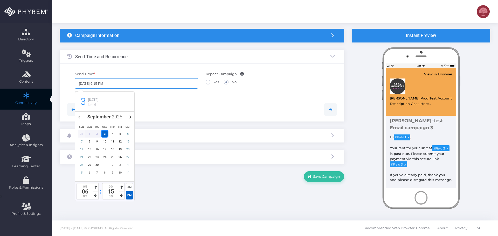
click at [100, 83] on input "[DATE] 6:15 PM" at bounding box center [136, 83] width 123 height 10
click at [103, 83] on input "[DATE] 5:15 PM" at bounding box center [136, 83] width 123 height 10
type input "[DATE] 5:08 PM"
click at [192, 101] on div at bounding box center [201, 110] width 277 height 24
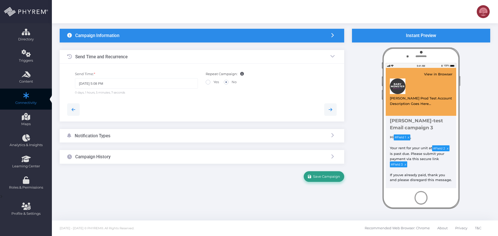
click at [334, 177] on span "Save Campaign" at bounding box center [325, 176] width 29 height 4
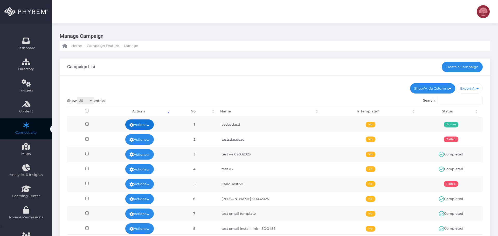
click at [147, 125] on icon at bounding box center [147, 125] width 3 height 0
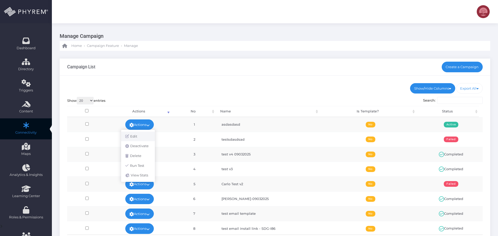
click at [137, 136] on link "Edit" at bounding box center [138, 137] width 34 height 10
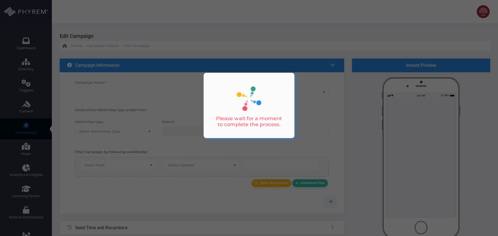
type input "asdasdasd"
select select "15"
type input "[DATE] 05:08 PM"
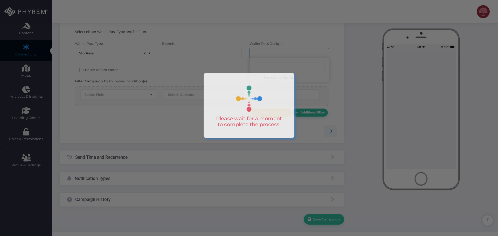
scroll to position [90, 0]
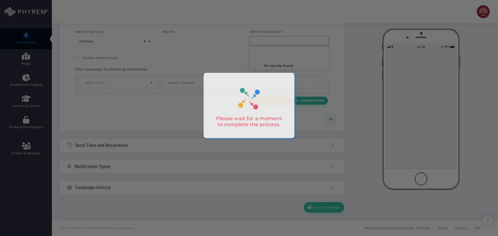
select select "645"
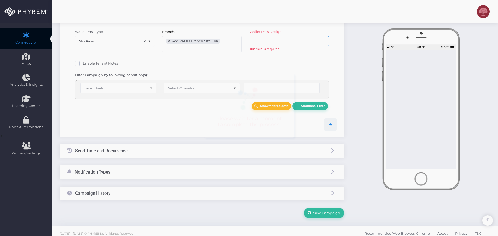
scroll to position [17, 0]
select select "exact"
select select "2659"
select select "first_name"
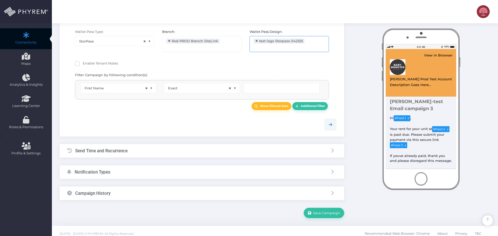
scroll to position [150, 0]
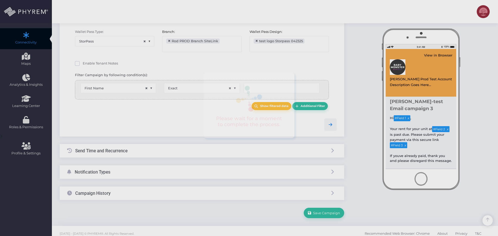
type input "Rod"
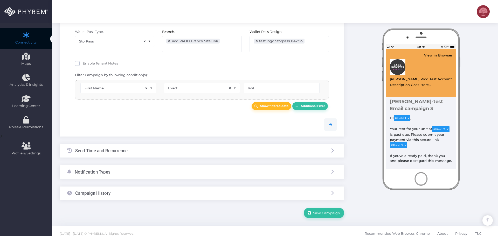
click at [139, 150] on div "Send Time and Recurrence" at bounding box center [202, 151] width 284 height 14
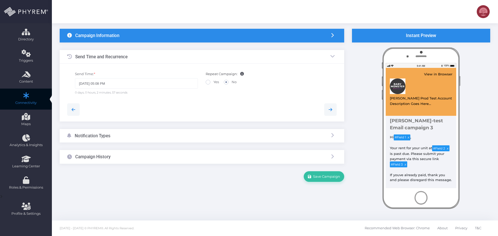
scroll to position [0, 0]
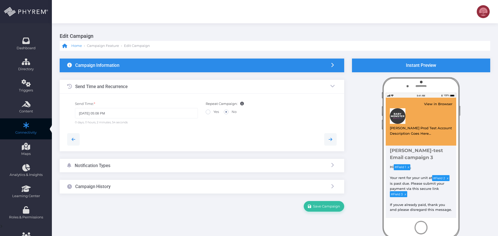
click at [73, 46] on span "Home" at bounding box center [76, 45] width 11 height 5
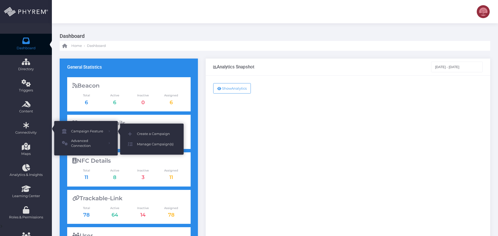
drag, startPoint x: 160, startPoint y: 133, endPoint x: 168, endPoint y: 134, distance: 7.8
click at [160, 133] on span "Create a Campaign" at bounding box center [156, 134] width 39 height 7
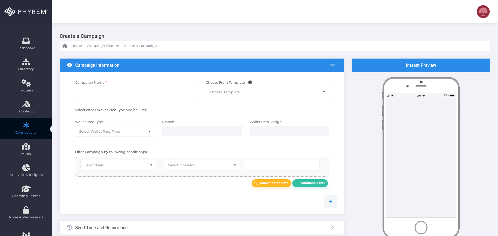
click at [108, 93] on input "Campaign Name: *" at bounding box center [136, 92] width 123 height 10
type input "dasdsdsad"
click at [125, 133] on span "Select Wallet Pass Type" at bounding box center [114, 132] width 79 height 10
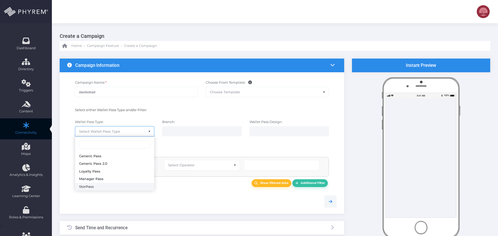
select select "15"
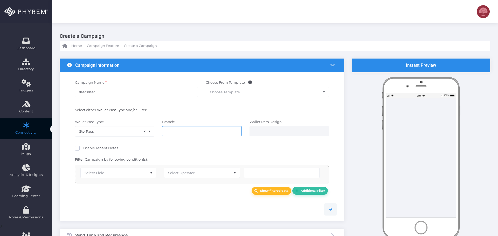
click at [180, 133] on input "search" at bounding box center [186, 131] width 41 height 4
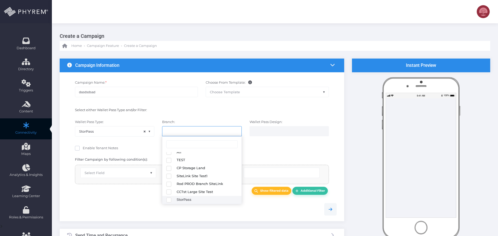
select select "648"
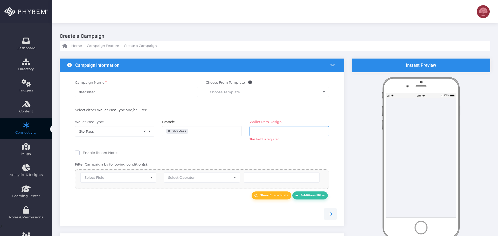
click at [266, 135] on ul at bounding box center [289, 132] width 79 height 10
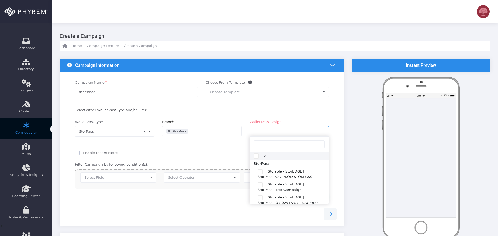
type input "test logo Storpass 042325"
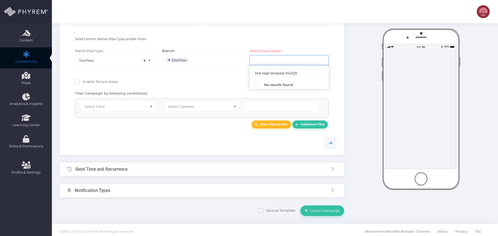
scroll to position [74, 0]
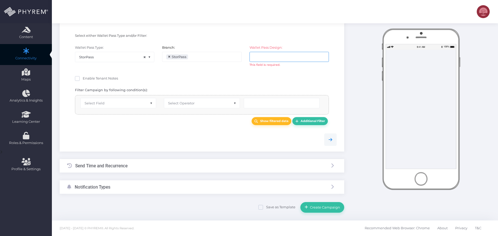
click at [168, 57] on span "×" at bounding box center [169, 57] width 3 height 0
select select
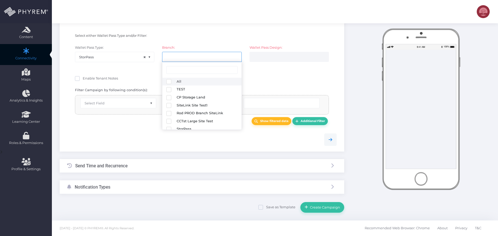
select select
select select "645"
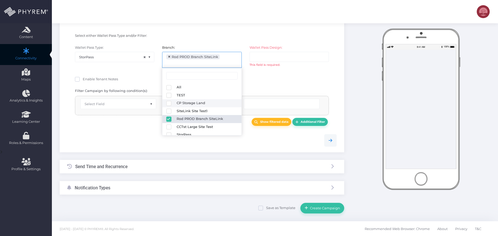
click at [267, 59] on li at bounding box center [274, 57] width 41 height 6
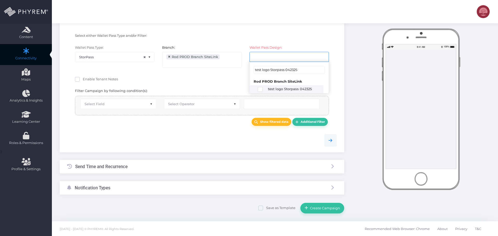
type input "test logo Storpass 042325"
select select "2659"
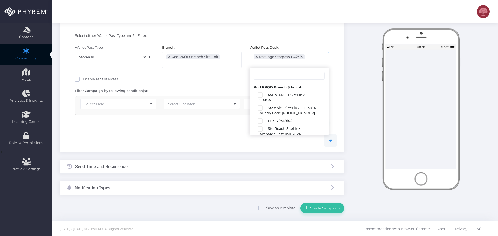
scroll to position [360, 0]
click at [149, 142] on div at bounding box center [201, 140] width 277 height 12
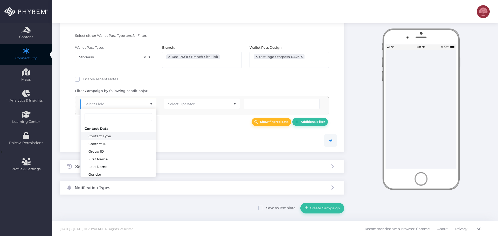
drag, startPoint x: 119, startPoint y: 104, endPoint x: 119, endPoint y: 107, distance: 3.1
click at [119, 104] on span "Select Field" at bounding box center [118, 104] width 75 height 10
drag, startPoint x: 104, startPoint y: 159, endPoint x: 109, endPoint y: 158, distance: 4.2
select select "first_name"
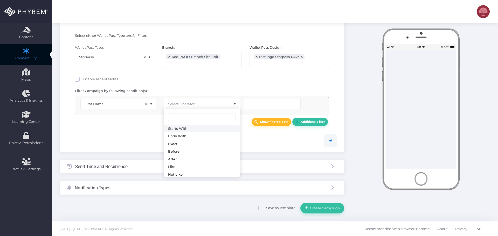
click at [180, 104] on span "Select Operator" at bounding box center [181, 104] width 26 height 4
select select "exact"
click at [231, 137] on div at bounding box center [201, 140] width 277 height 12
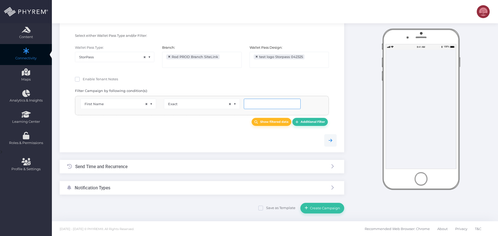
drag, startPoint x: 254, startPoint y: 100, endPoint x: 247, endPoint y: 104, distance: 8.8
click at [254, 100] on input "text" at bounding box center [272, 104] width 57 height 10
type input "Rod"
click at [144, 166] on div "Send Time and Recurrence" at bounding box center [202, 166] width 284 height 14
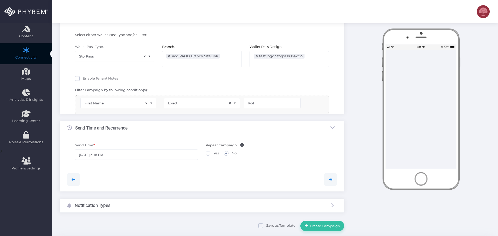
scroll to position [30, 0]
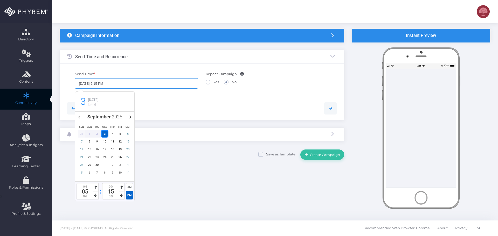
click at [103, 83] on input "09/03/2025 5:15 PM" at bounding box center [136, 83] width 123 height 10
type input "09/03/2025 5:13 PM"
click at [175, 96] on div "Send Time: * 09/03/2025 5:13 PM Repeat Campaign: Yes No" at bounding box center [201, 82] width 277 height 27
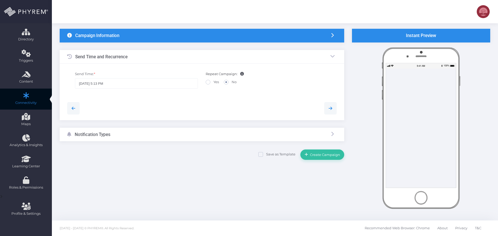
click at [178, 132] on div "Notification Types" at bounding box center [202, 135] width 284 height 14
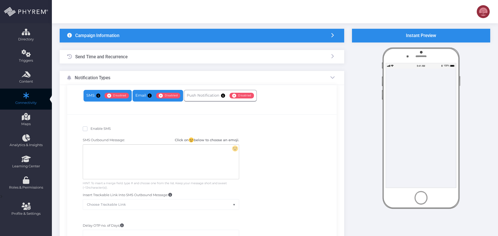
click at [140, 97] on link "Email Enabled Disabled" at bounding box center [157, 96] width 51 height 12
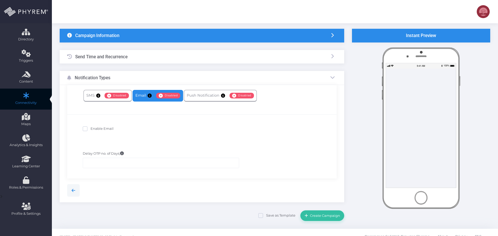
click at [105, 125] on div "Enable Email" at bounding box center [202, 129] width 246 height 8
click at [102, 127] on span "Enable Email" at bounding box center [101, 129] width 23 height 4
click at [94, 127] on input "Enable Email" at bounding box center [91, 127] width 3 height 3
checkbox input "true"
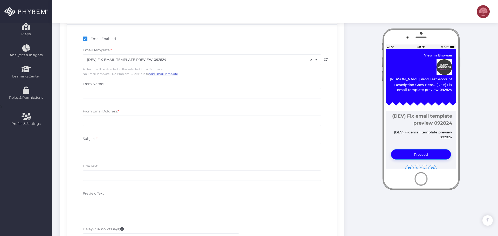
scroll to position [108, 0]
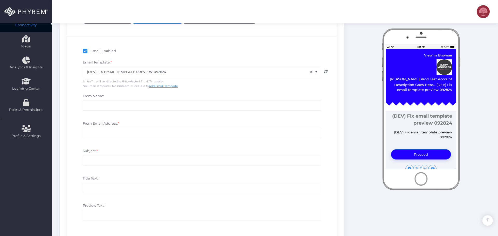
click at [185, 70] on span "× (DEV) FIX EMAIL TEMPLATE PREVIEW 092824" at bounding box center [202, 72] width 238 height 10
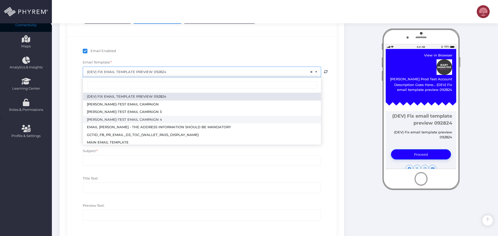
select select "3718"
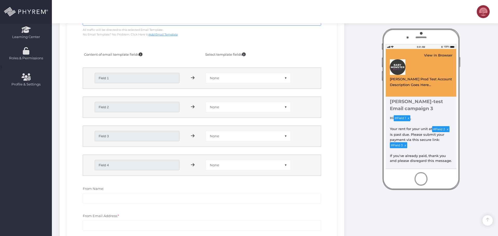
scroll to position [159, 0]
click at [229, 80] on span "None" at bounding box center [248, 78] width 84 height 10
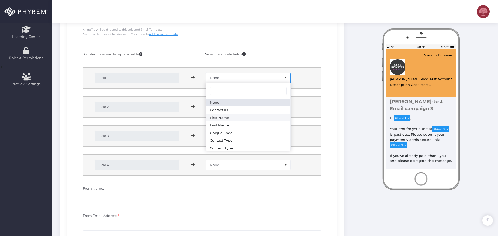
select select "first_name"
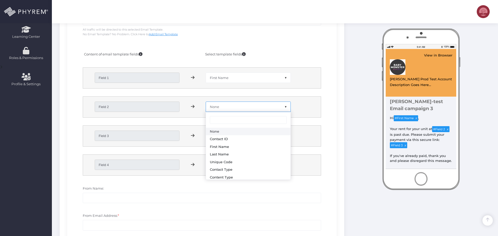
click at [233, 107] on span "None" at bounding box center [248, 107] width 84 height 10
select select "branch_name"
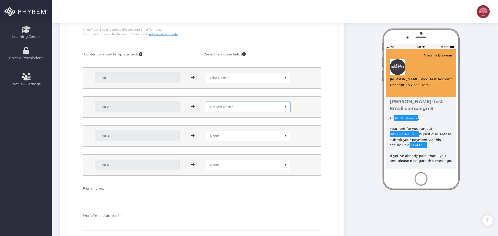
click at [224, 136] on span "None" at bounding box center [248, 136] width 84 height 10
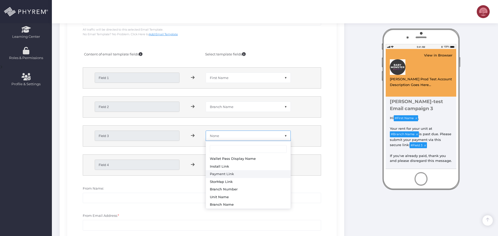
select select "payment_link"
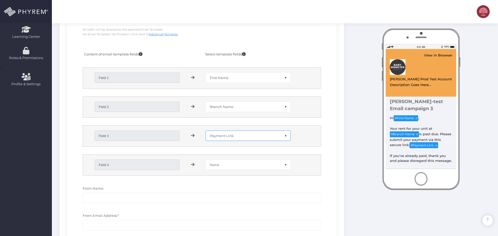
click at [220, 161] on span "None" at bounding box center [248, 165] width 84 height 10
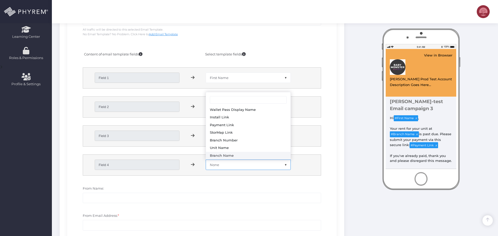
select select "branch_name"
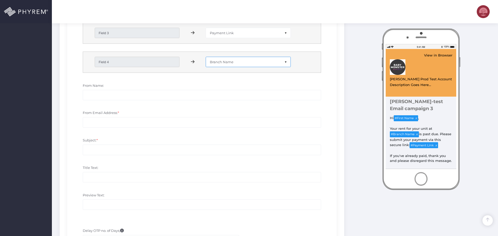
scroll to position [289, 0]
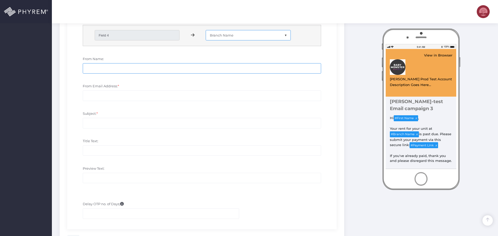
click at [103, 69] on input "From Name:" at bounding box center [202, 68] width 238 height 10
type input "asdsadasd"
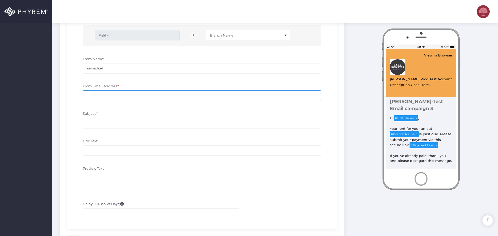
click at [102, 96] on input "From Email Address: *" at bounding box center [202, 95] width 238 height 10
paste input "asdsadasd"
type input "asdsadasd@gmail.com"
paste input "asdsadasd"
type input "asdsadasd"
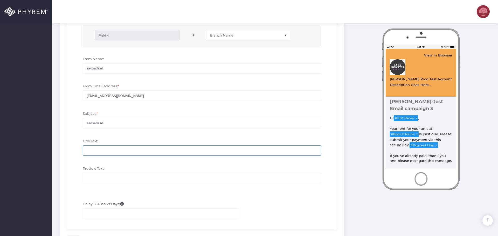
drag, startPoint x: 98, startPoint y: 147, endPoint x: 100, endPoint y: 152, distance: 5.6
click at [98, 146] on input "Title Text:" at bounding box center [202, 150] width 238 height 10
paste input "asdsadasd"
type input "asdsadasd"
click at [100, 178] on input "Preview Text:" at bounding box center [202, 178] width 238 height 10
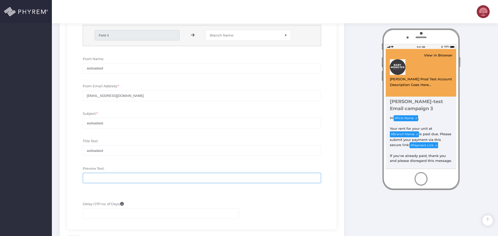
paste input "asdsadasd"
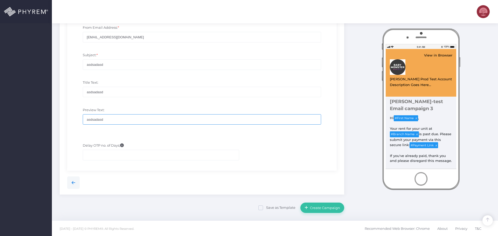
scroll to position [348, 0]
type input "asdsadasd"
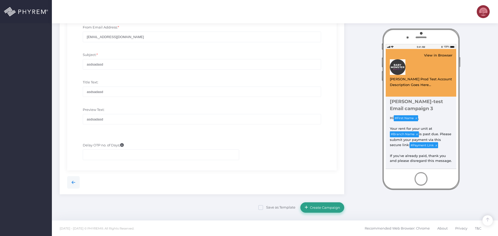
click at [324, 208] on span "Create Campaign" at bounding box center [324, 208] width 32 height 4
